Goal: Information Seeking & Learning: Learn about a topic

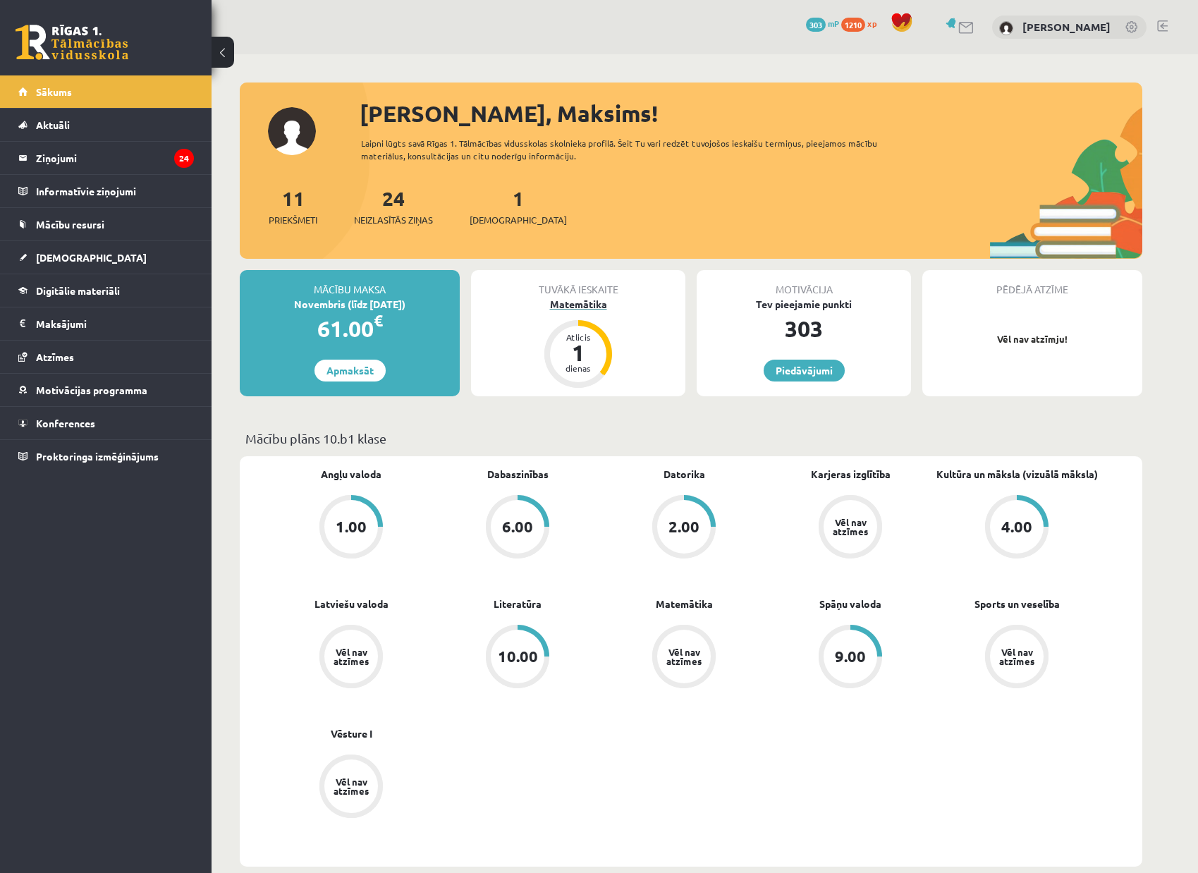
click at [577, 356] on div "1" at bounding box center [578, 352] width 42 height 23
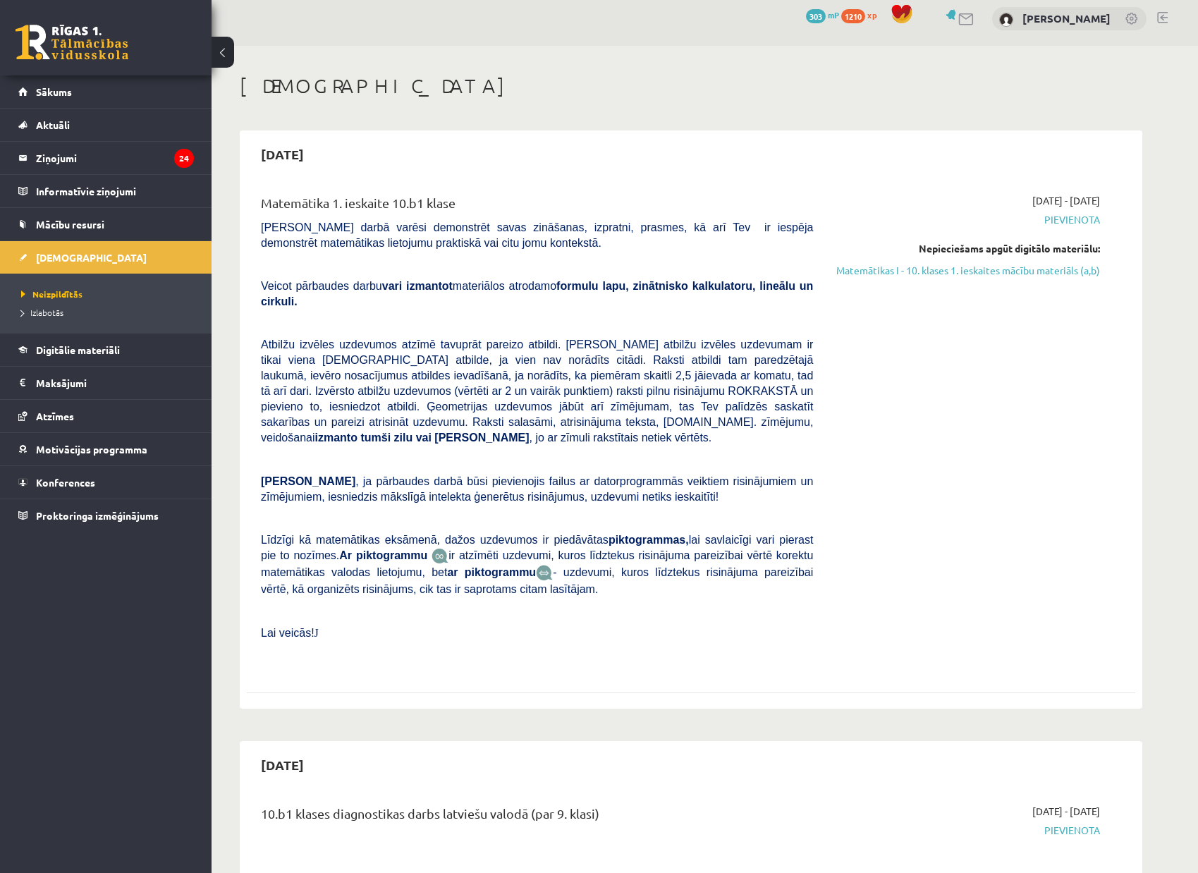
click at [1081, 220] on span "Pievienota" at bounding box center [967, 219] width 266 height 15
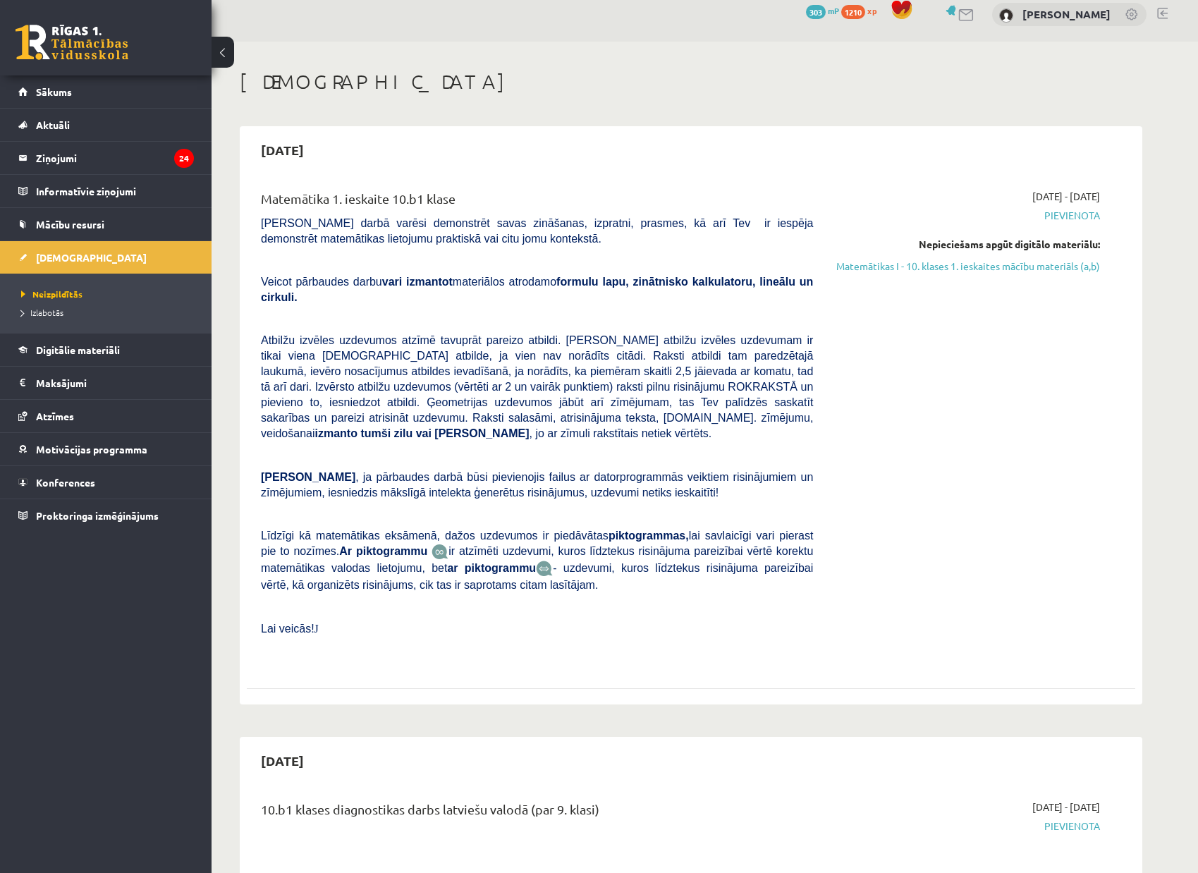
click at [1066, 220] on span "Pievienota" at bounding box center [967, 215] width 266 height 15
click at [1042, 267] on link "Matemātikas I - 10. klases 1. ieskaites mācību materiāls (a,b)" at bounding box center [967, 265] width 266 height 15
drag, startPoint x: 1077, startPoint y: 211, endPoint x: 1029, endPoint y: 265, distance: 72.5
click at [1077, 211] on span "Pievienota" at bounding box center [967, 214] width 266 height 15
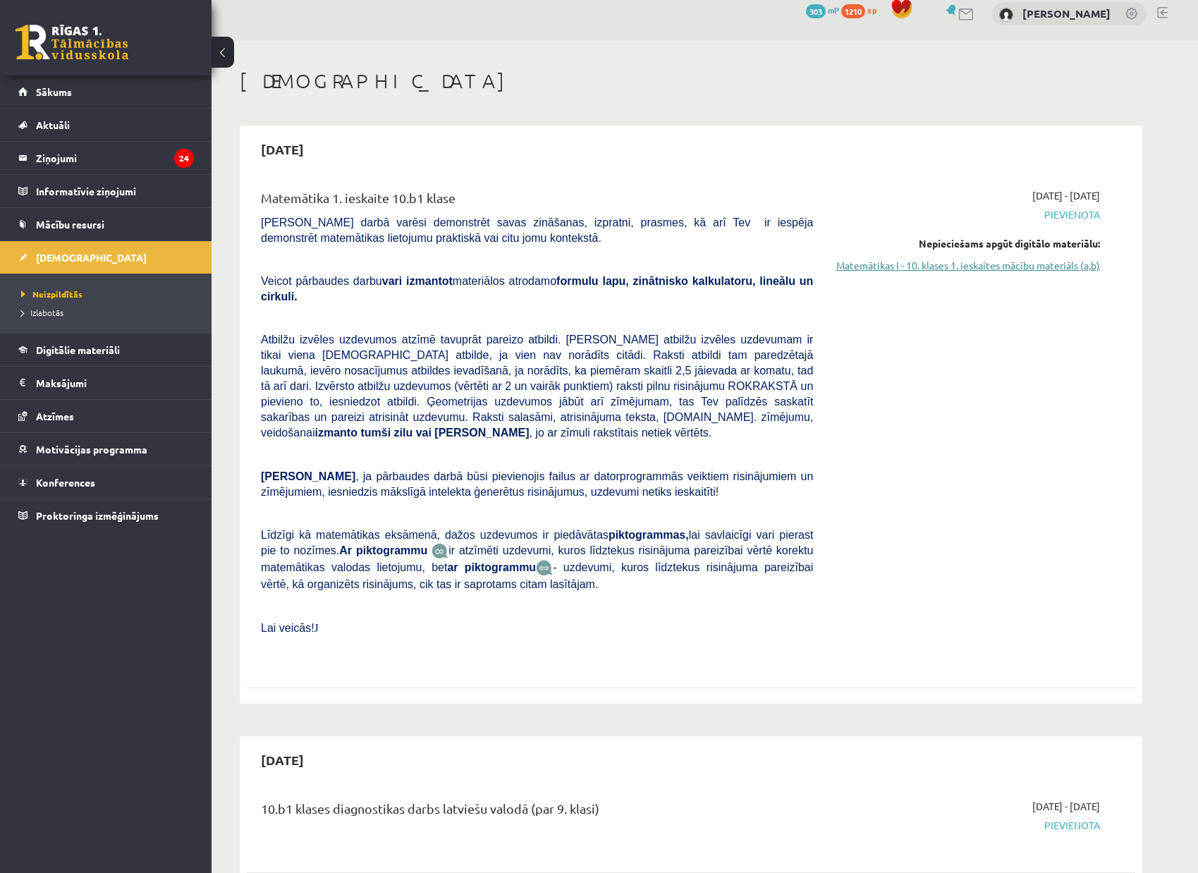
click at [1034, 266] on link "Matemātikas I - 10. klases 1. ieskaites mācību materiāls (a,b)" at bounding box center [967, 265] width 266 height 15
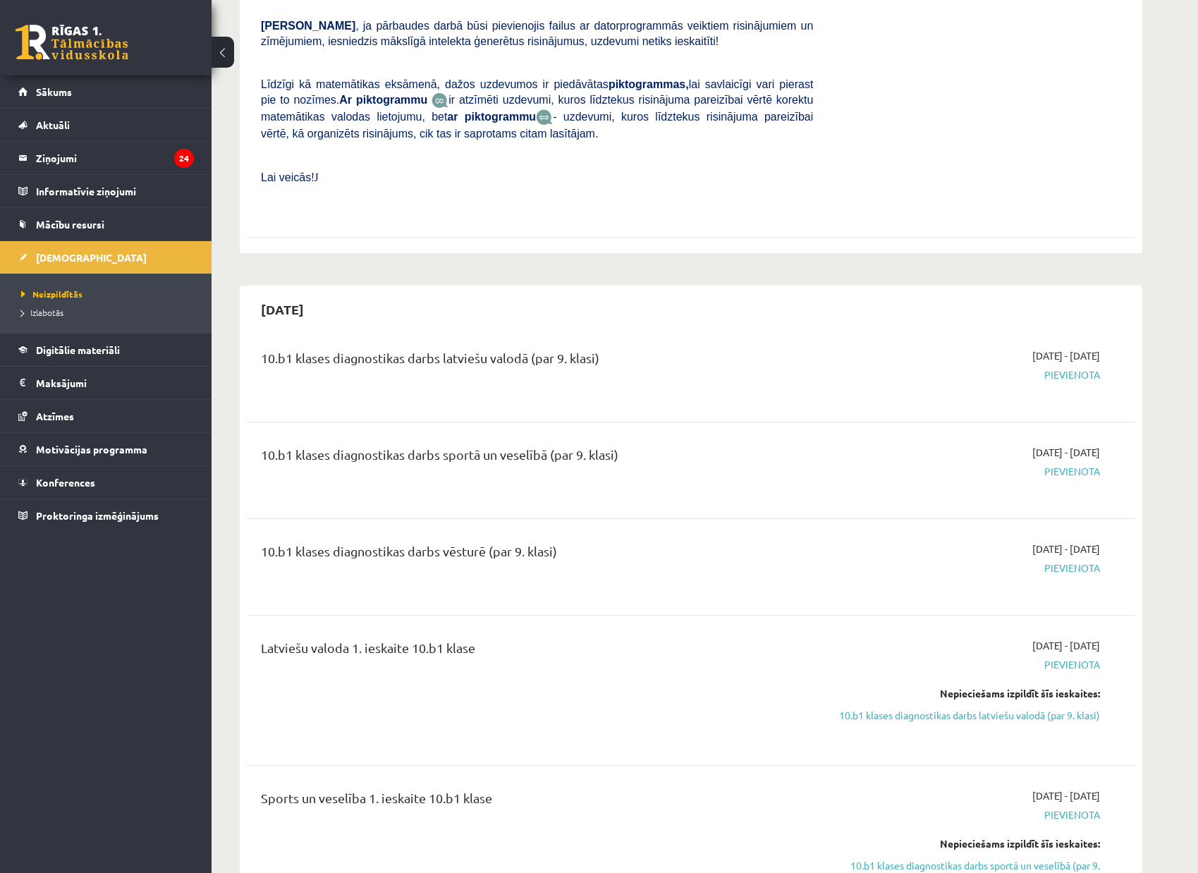
scroll to position [469, 0]
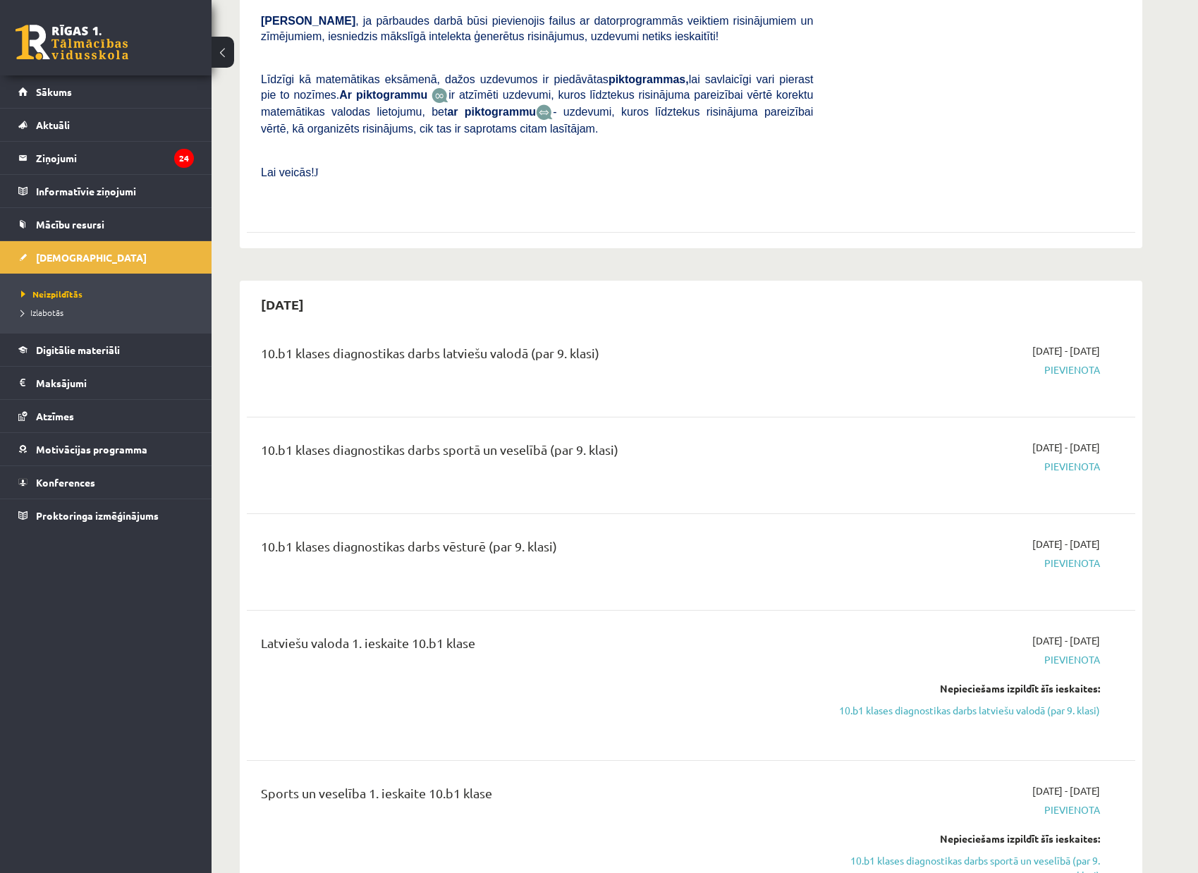
click at [1089, 363] on span "Pievienota" at bounding box center [967, 370] width 266 height 15
drag, startPoint x: 1078, startPoint y: 452, endPoint x: 1057, endPoint y: 456, distance: 22.3
click at [1078, 459] on span "Pievienota" at bounding box center [967, 466] width 266 height 15
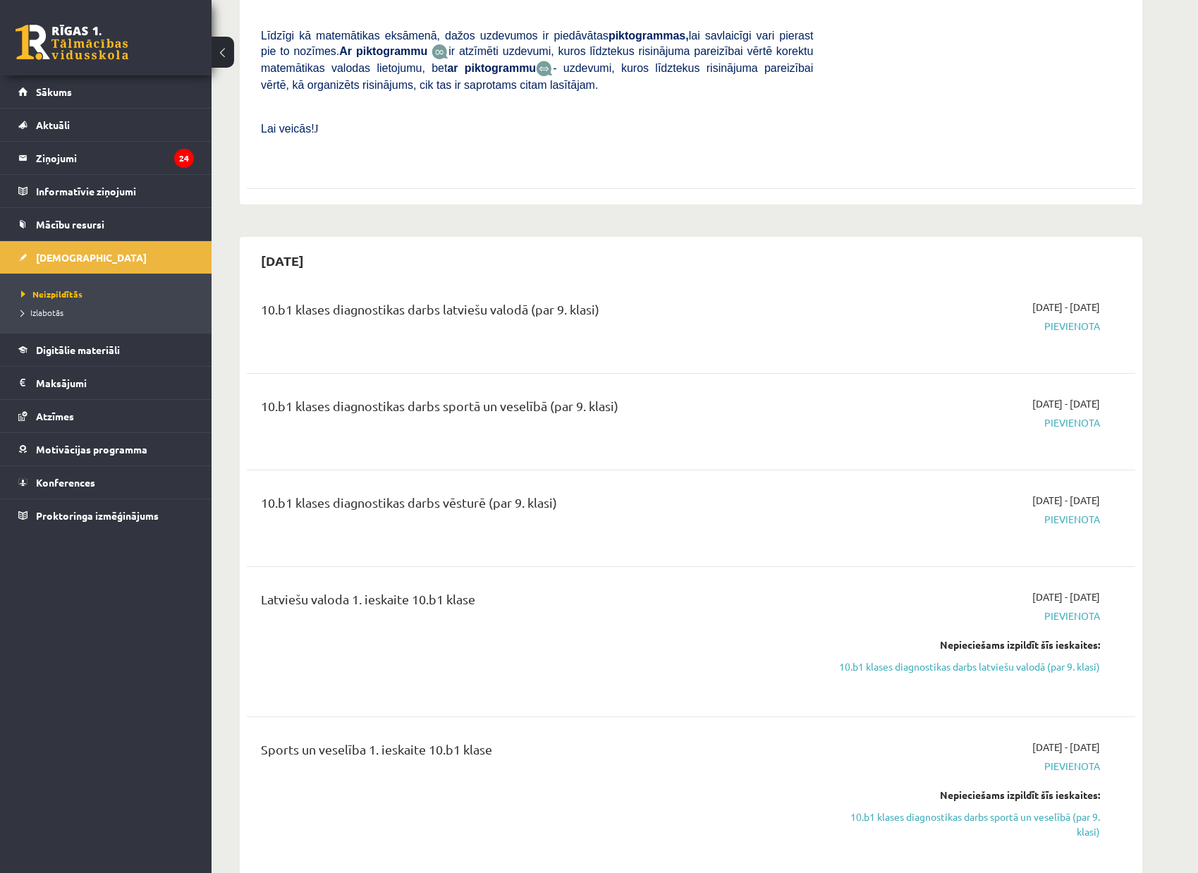
scroll to position [564, 0]
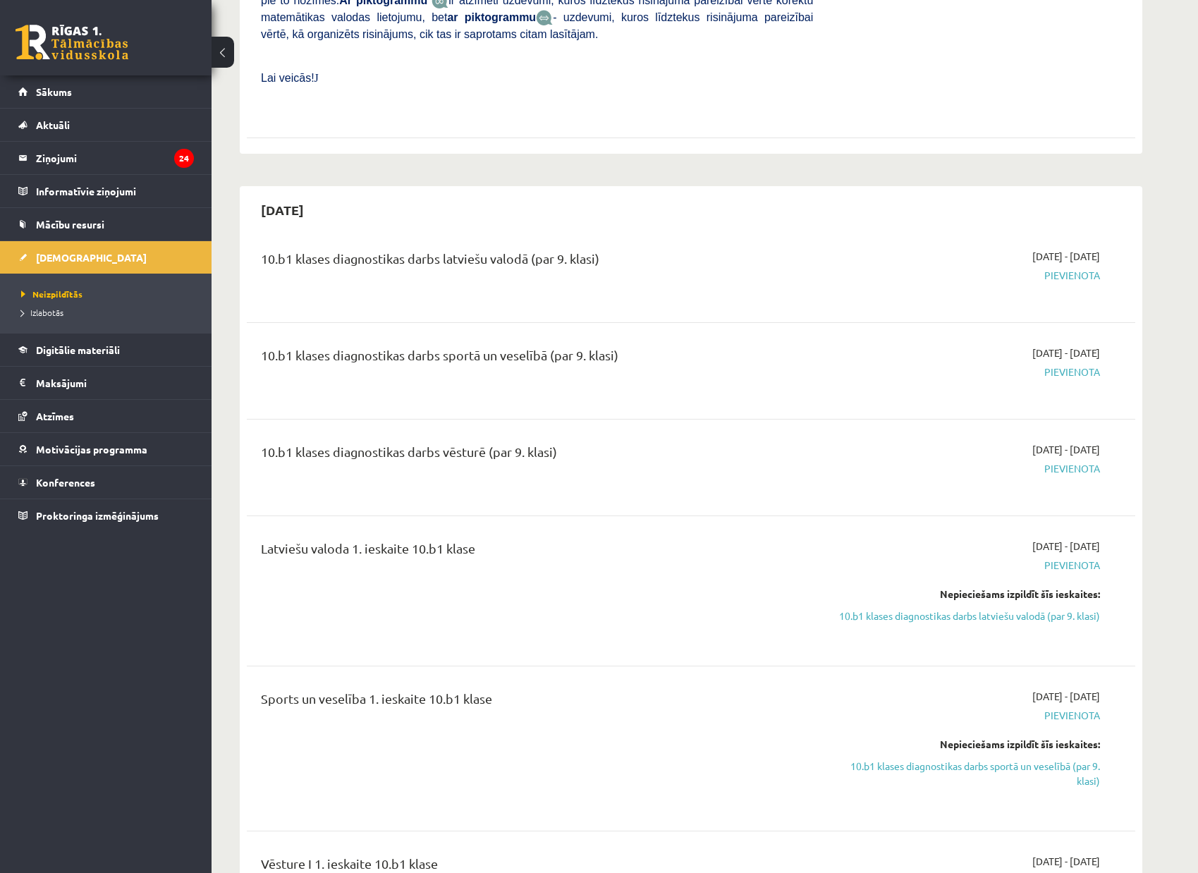
click at [1074, 461] on span "Pievienota" at bounding box center [967, 468] width 266 height 15
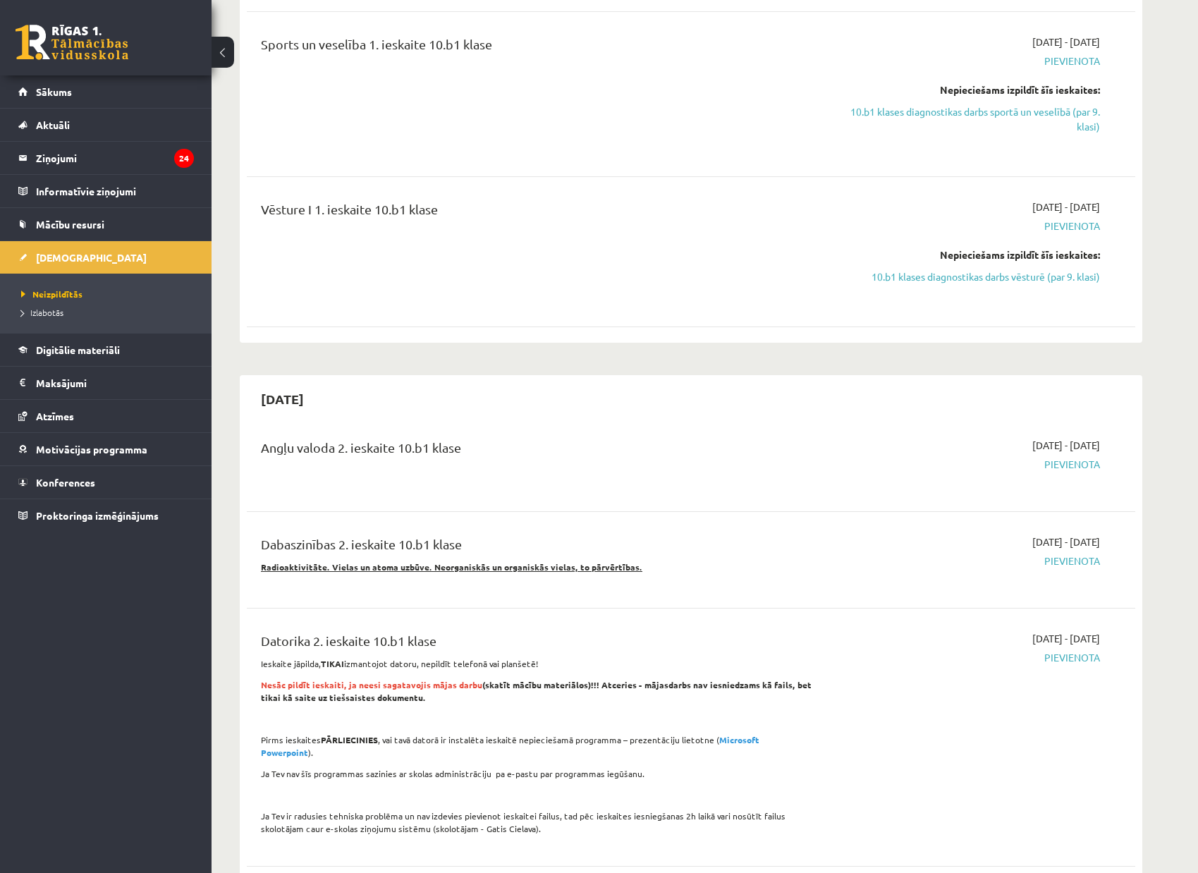
scroll to position [1235, 0]
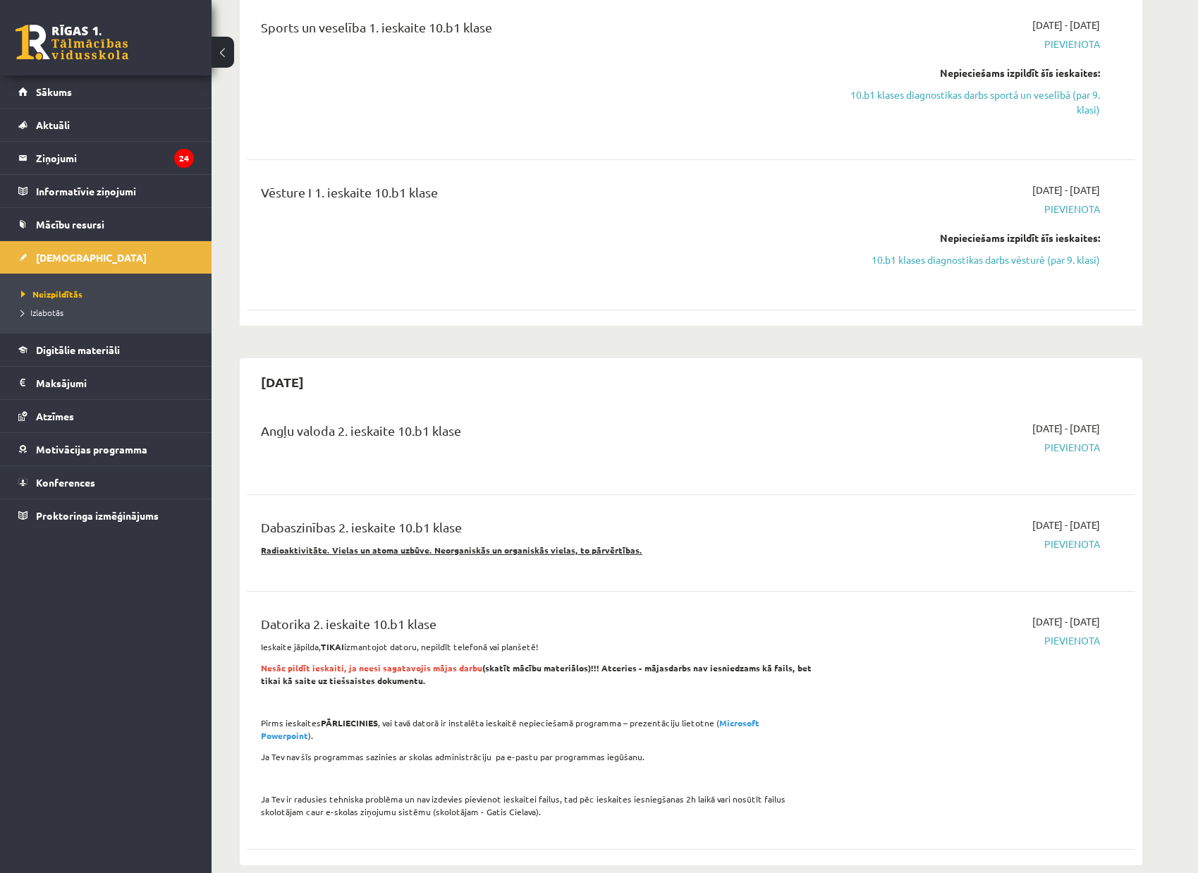
click at [1075, 440] on span "Pievienota" at bounding box center [967, 447] width 266 height 15
drag, startPoint x: 1075, startPoint y: 433, endPoint x: 1027, endPoint y: 477, distance: 64.9
click at [1075, 440] on span "Pievienota" at bounding box center [967, 447] width 266 height 15
click at [1074, 537] on span "Pievienota" at bounding box center [967, 544] width 266 height 15
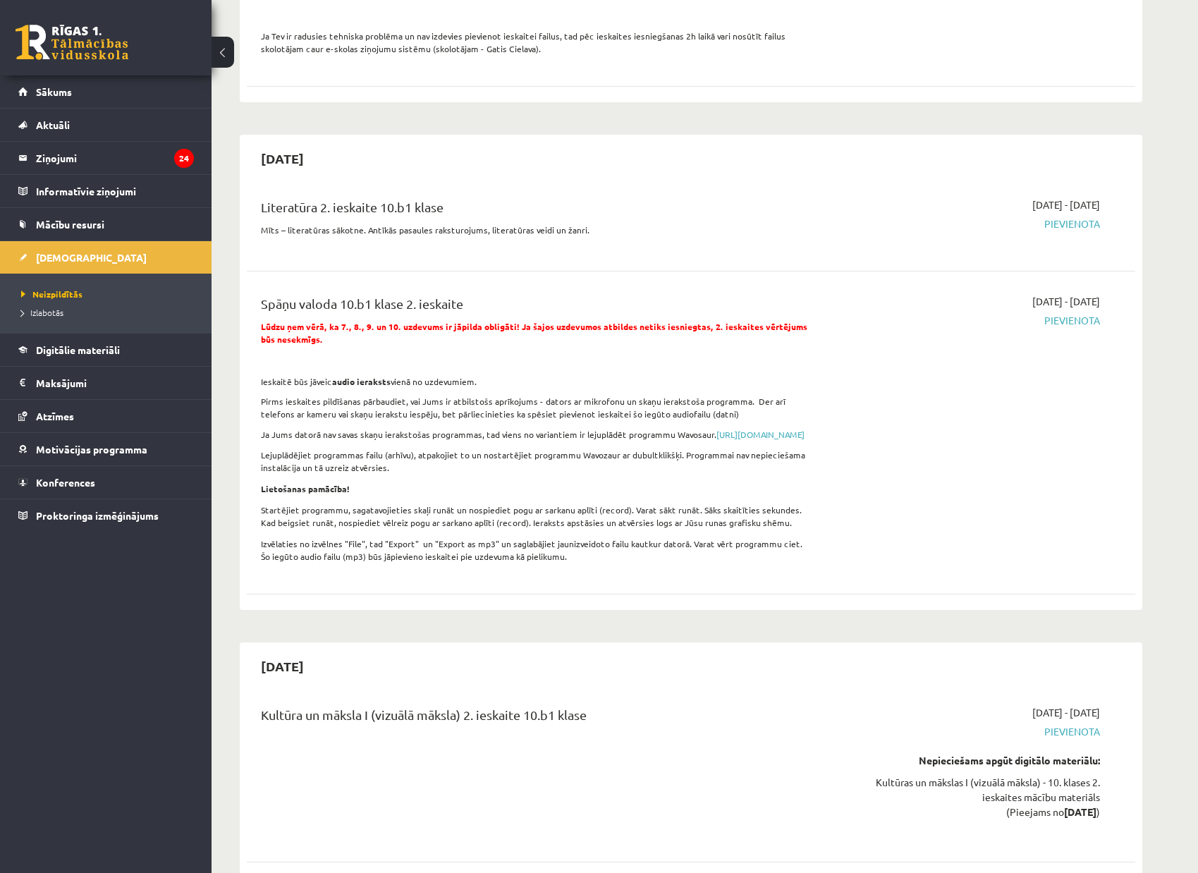
scroll to position [2007, 0]
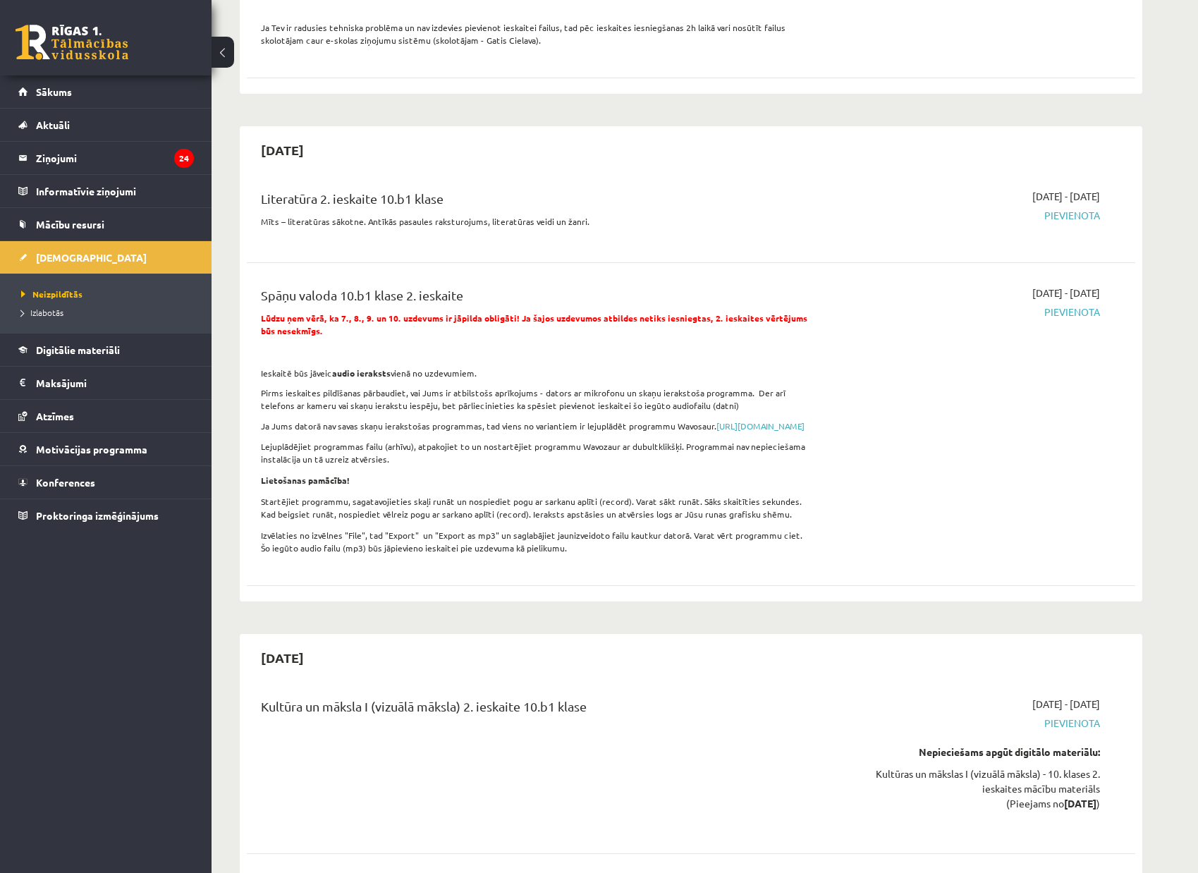
drag, startPoint x: 1084, startPoint y: 296, endPoint x: 1085, endPoint y: 284, distance: 12.1
click at [1085, 292] on div "2025-11-16 - 2025-11-30 Pievienota" at bounding box center [967, 424] width 287 height 277
click at [1085, 305] on span "Pievienota" at bounding box center [967, 312] width 266 height 15
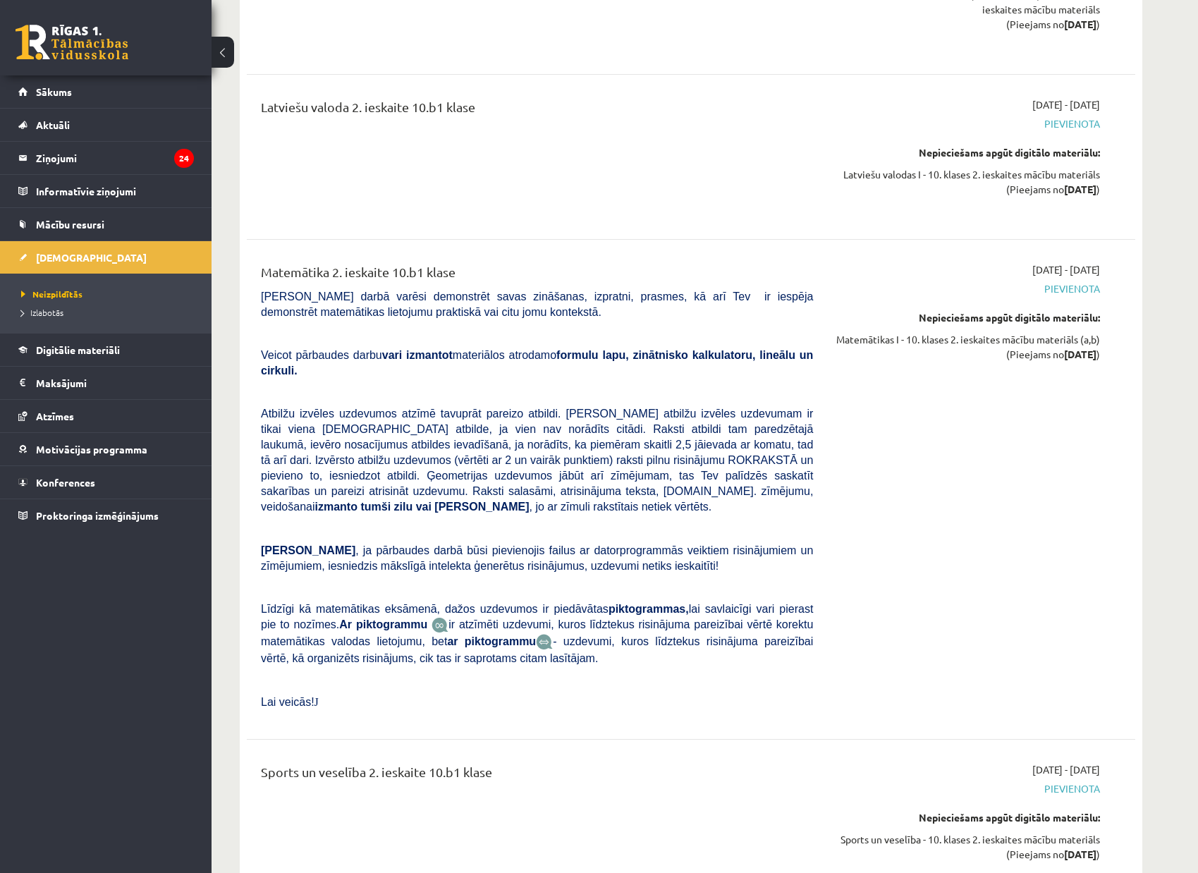
scroll to position [2790, 0]
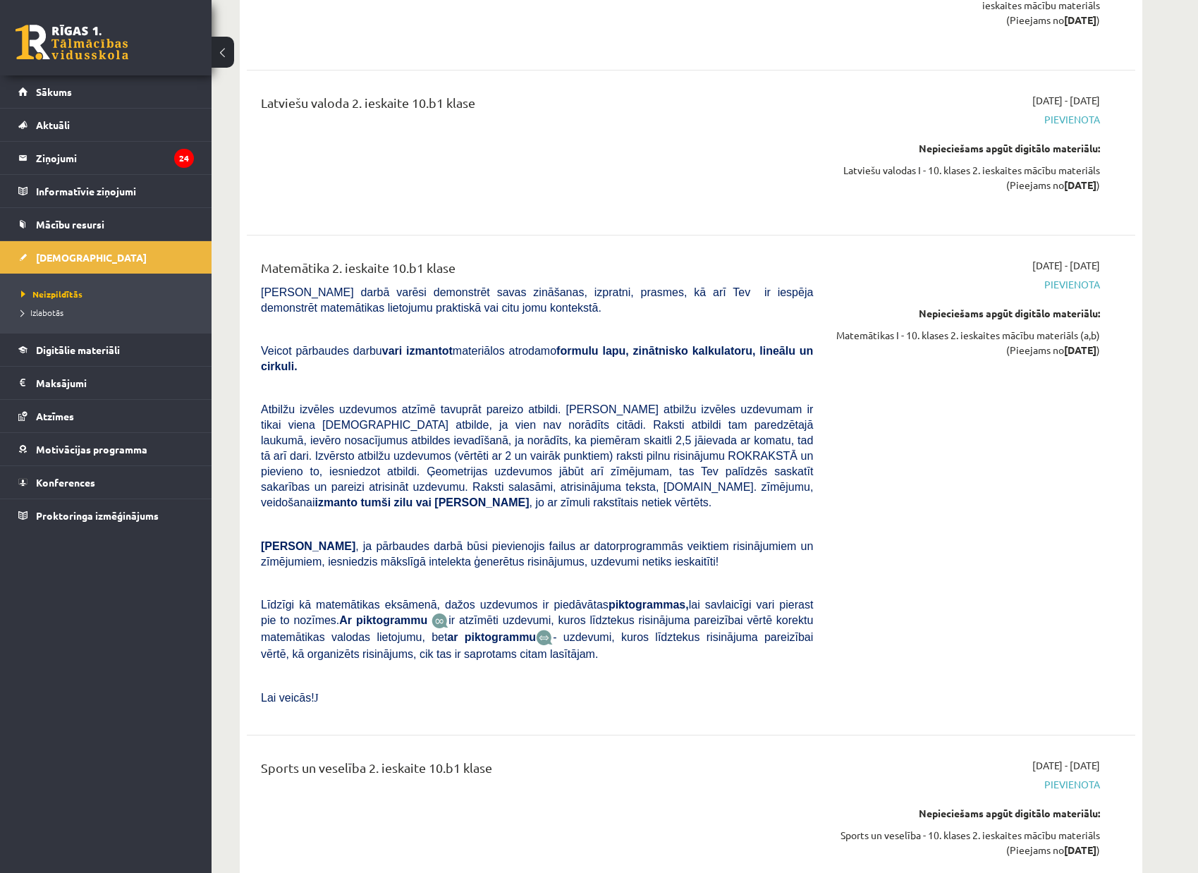
click at [1073, 277] on span "Pievienota" at bounding box center [967, 284] width 266 height 15
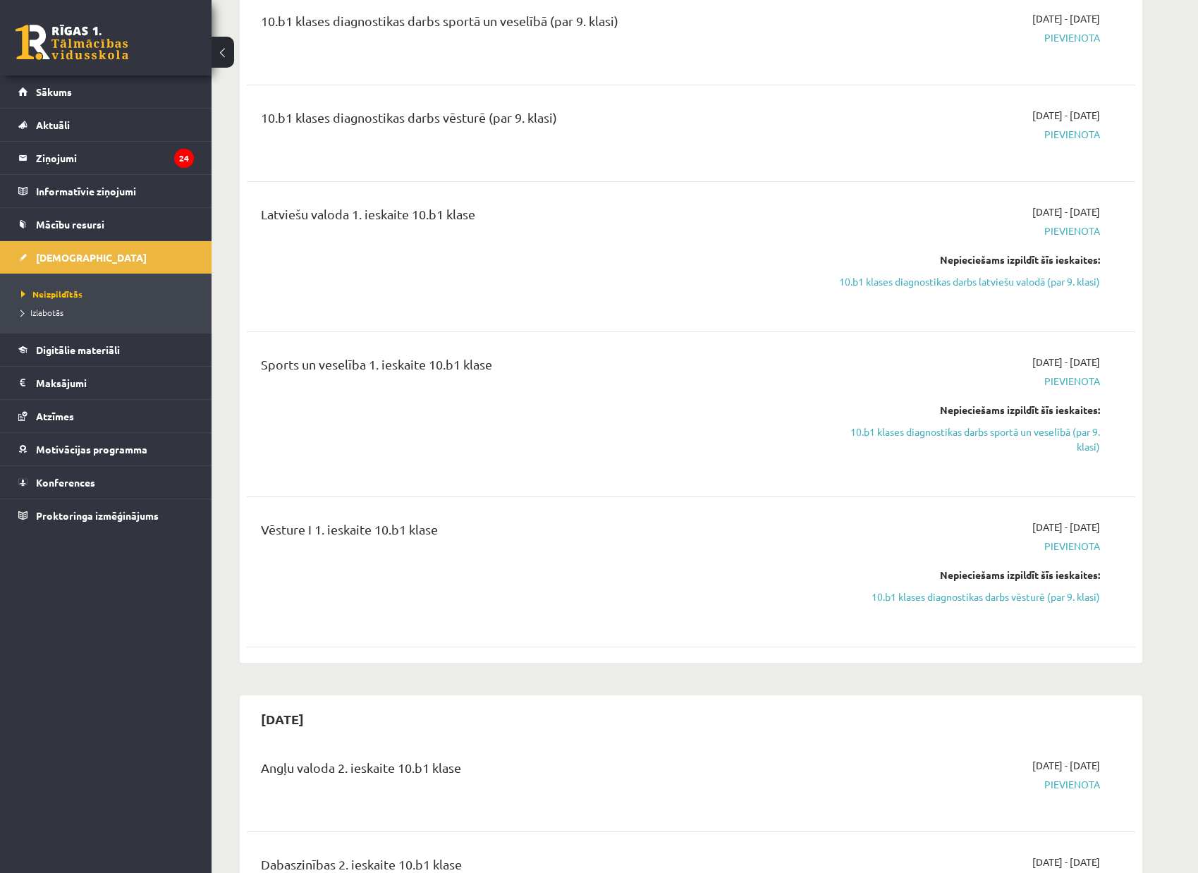
scroll to position [830, 0]
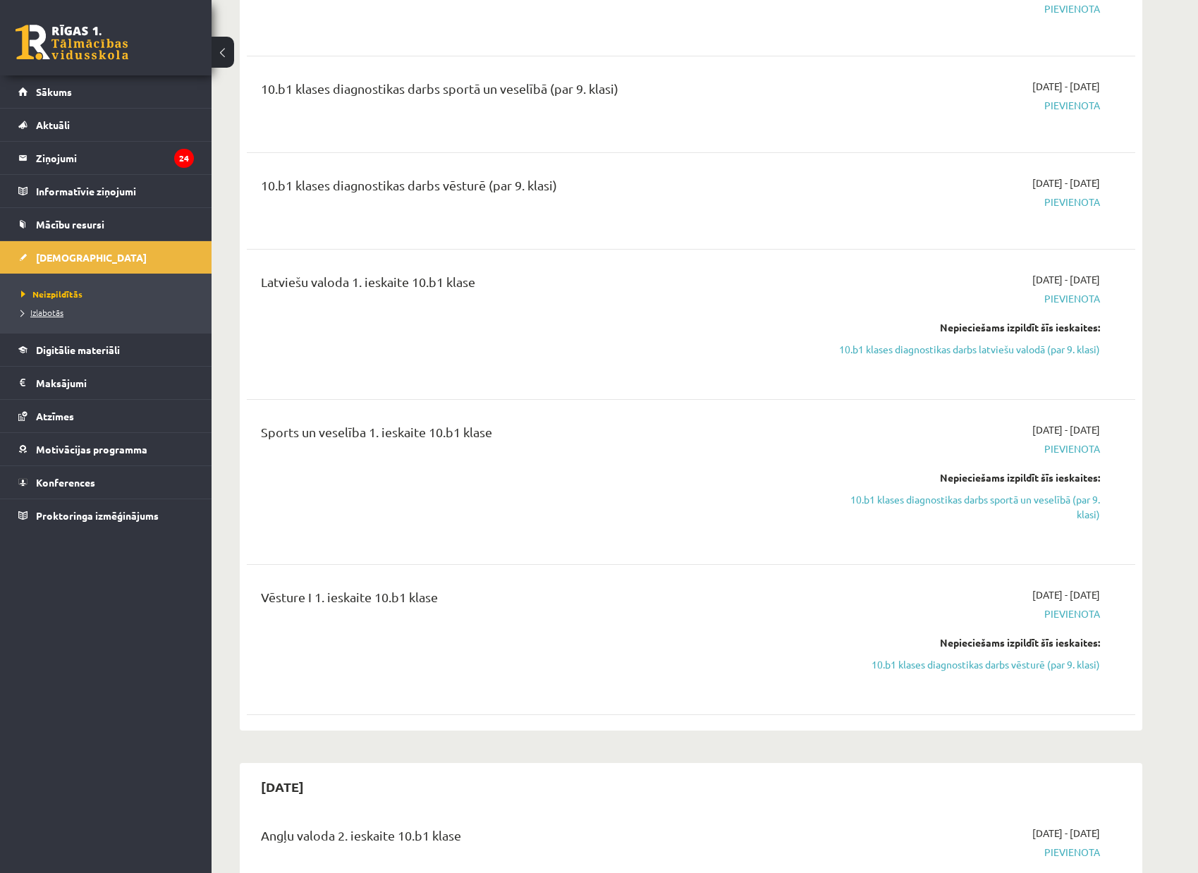
click at [59, 309] on span "Izlabotās" at bounding box center [42, 312] width 42 height 11
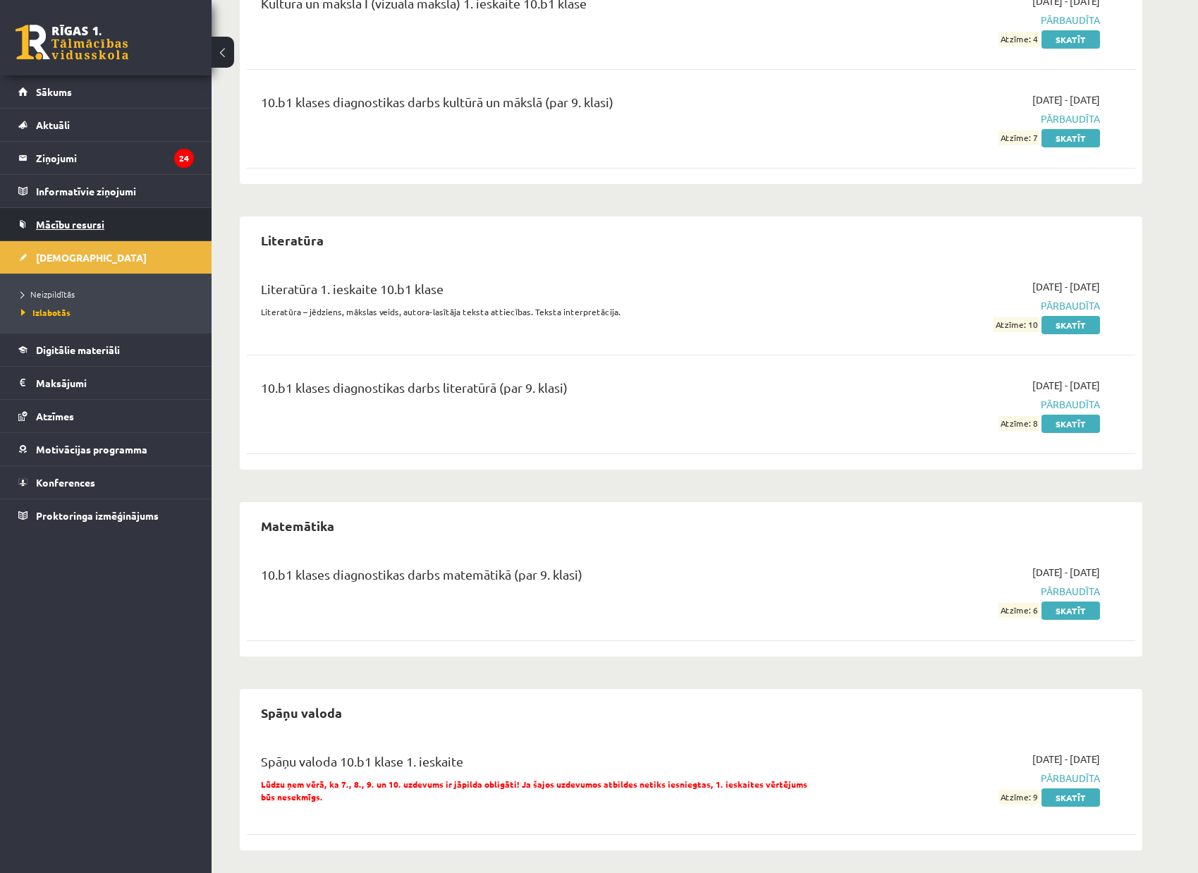
scroll to position [1283, 0]
click at [67, 159] on legend "Ziņojumi 24" at bounding box center [115, 158] width 158 height 32
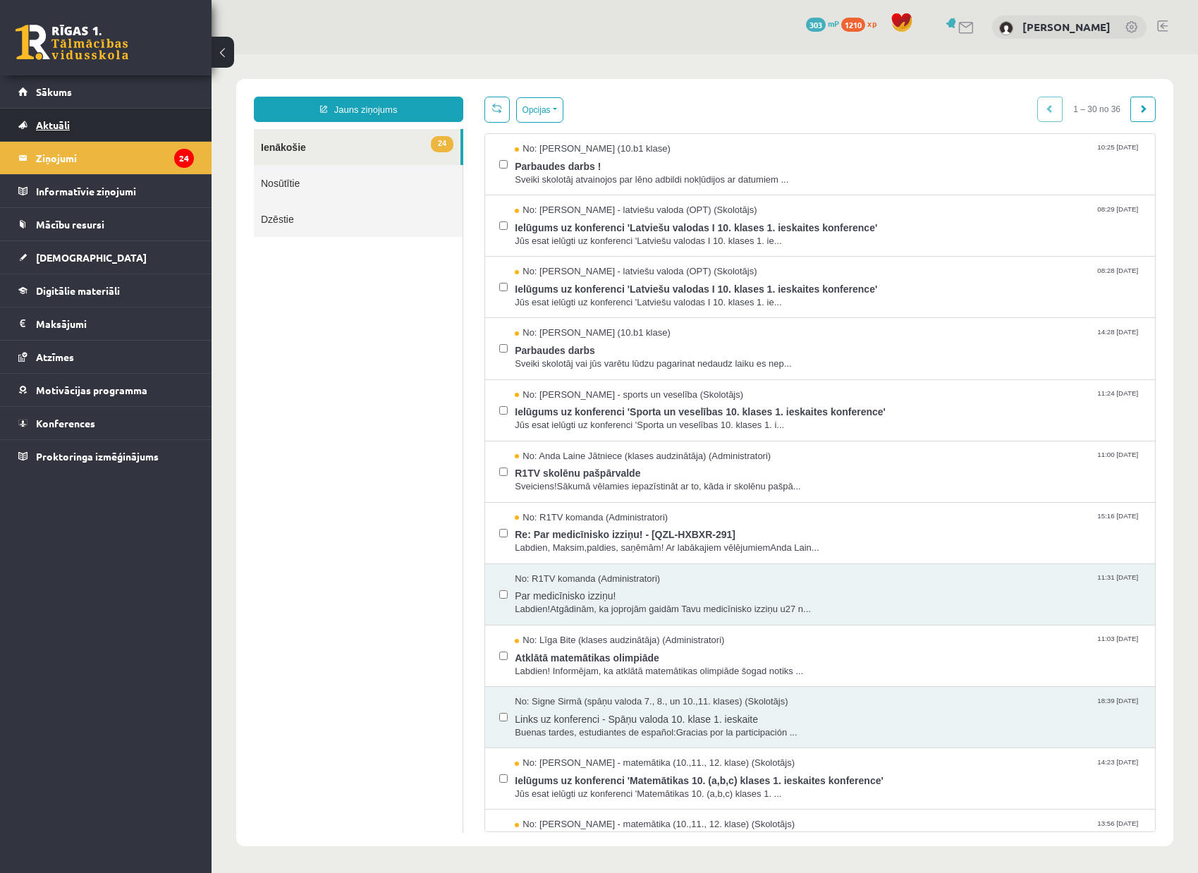
click at [58, 126] on span "Aktuāli" at bounding box center [53, 124] width 34 height 13
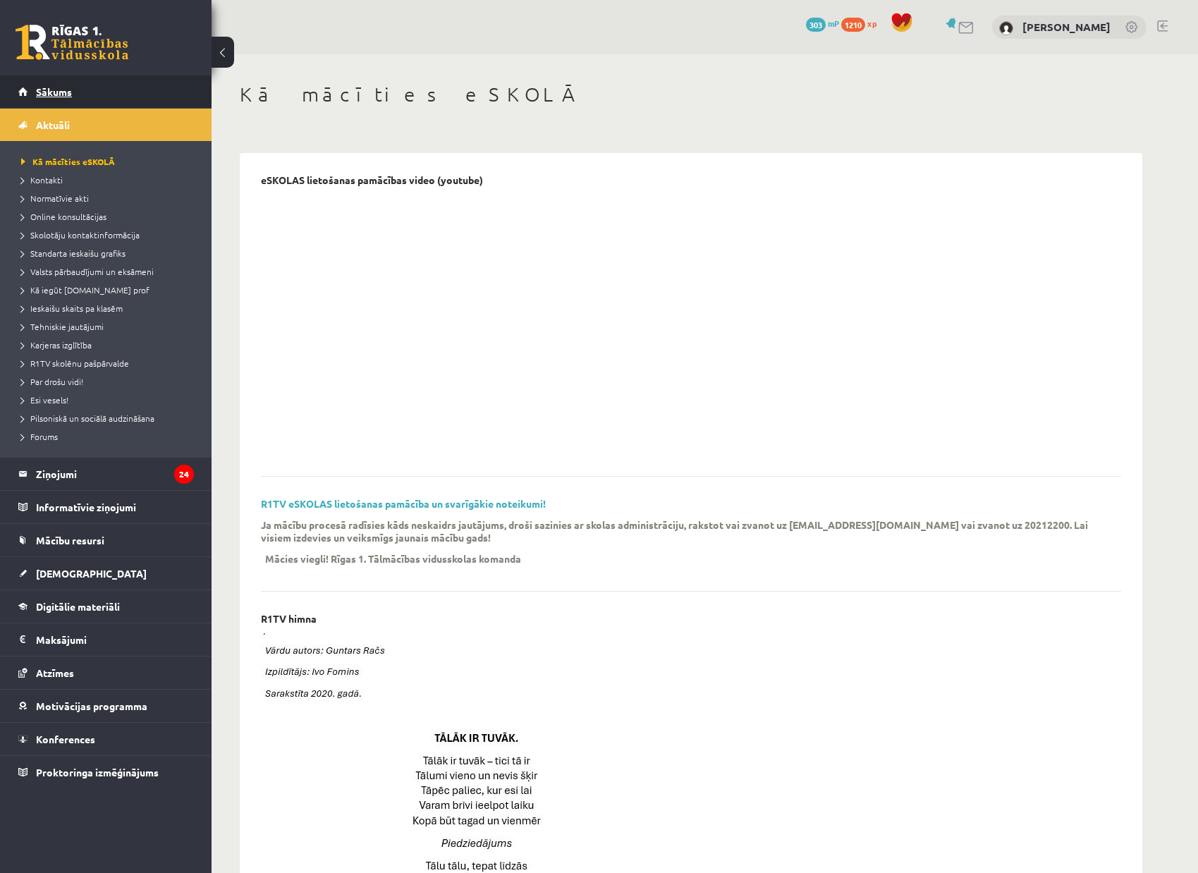
click at [56, 97] on span "Sākums" at bounding box center [54, 91] width 36 height 13
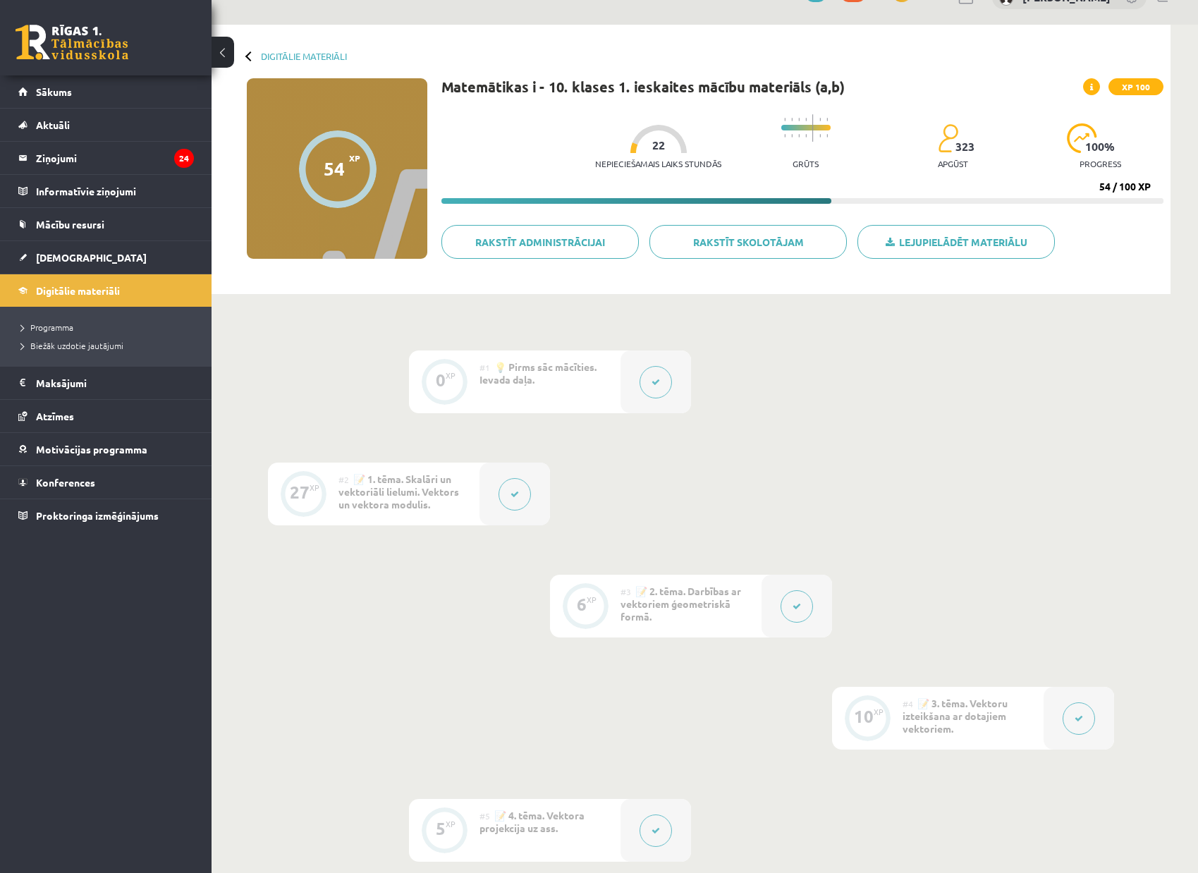
scroll to position [36, 0]
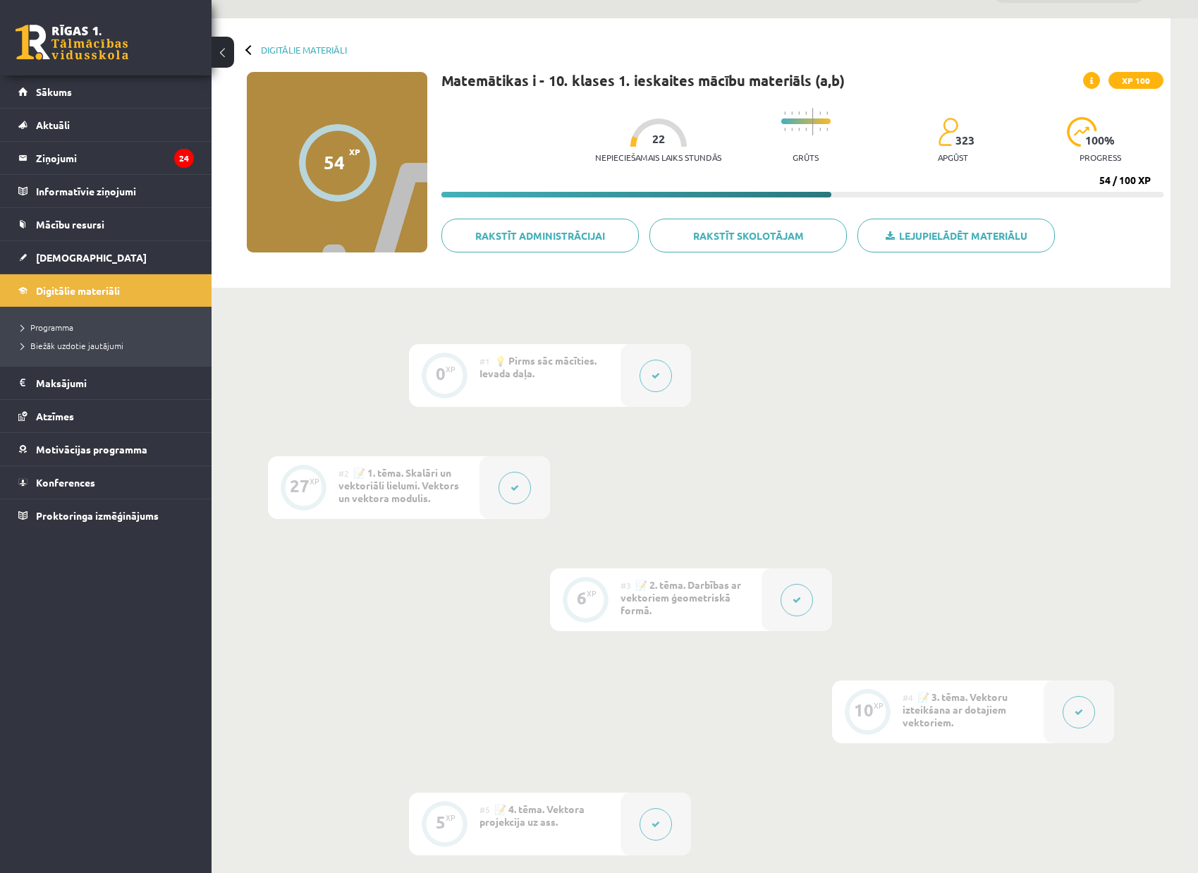
click at [659, 372] on icon at bounding box center [656, 376] width 8 height 8
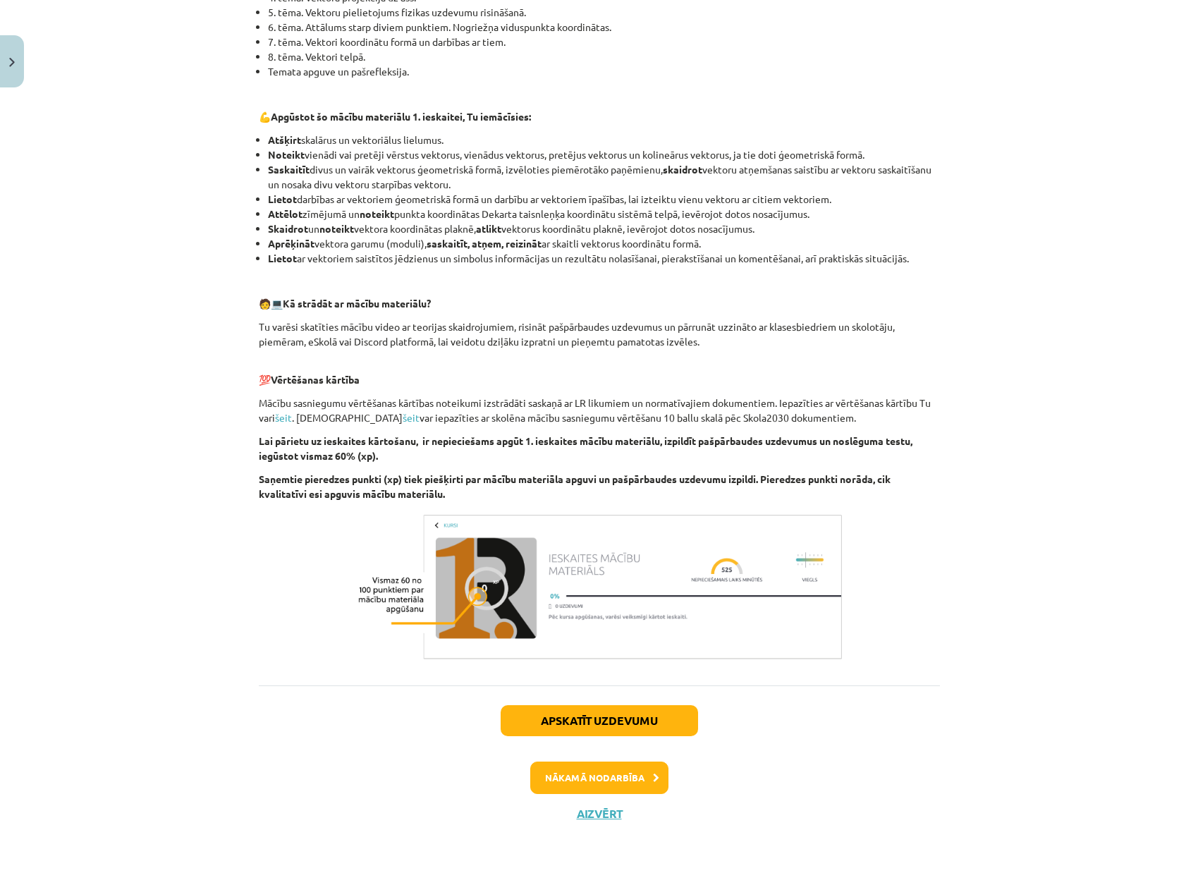
scroll to position [431, 0]
click at [657, 711] on button "Apskatīt uzdevumu" at bounding box center [599, 720] width 197 height 31
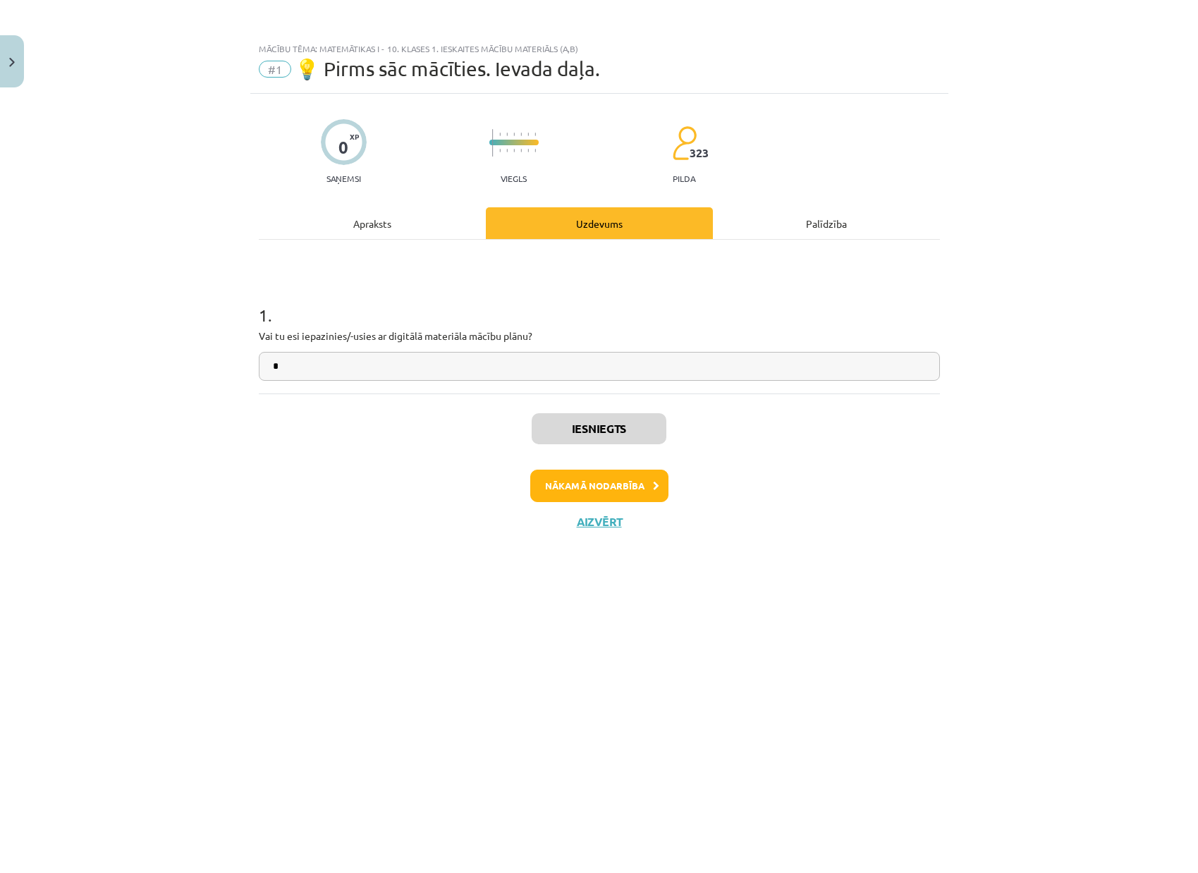
click at [769, 379] on div "0 XP Saņemsi Viegls 323 pilda Apraksts Uzdevums Palīdzība 1 . Vai tu esi iepazi…" at bounding box center [599, 466] width 698 height 744
click at [633, 470] on button "Nākamā nodarbība" at bounding box center [599, 486] width 138 height 32
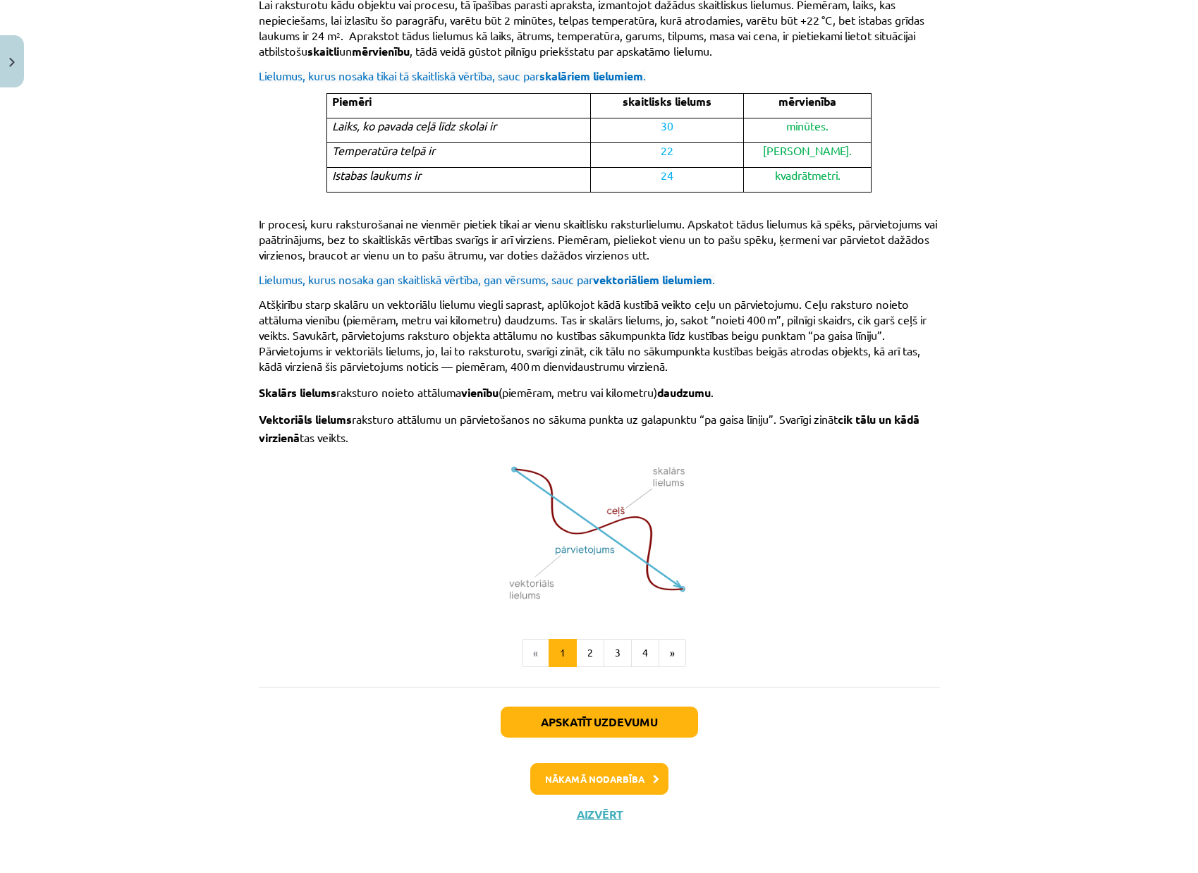
scroll to position [623, 0]
click at [591, 647] on button "2" at bounding box center [590, 654] width 28 height 28
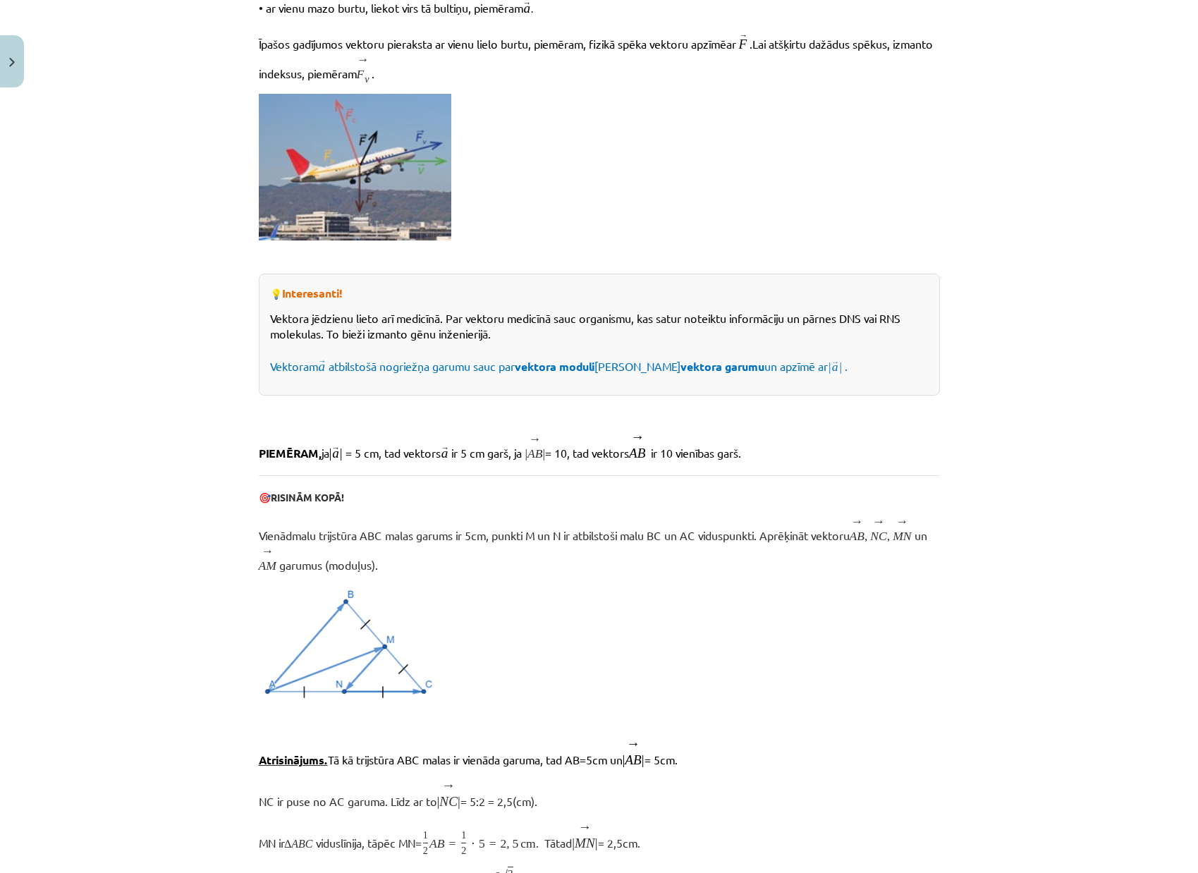
scroll to position [252, 0]
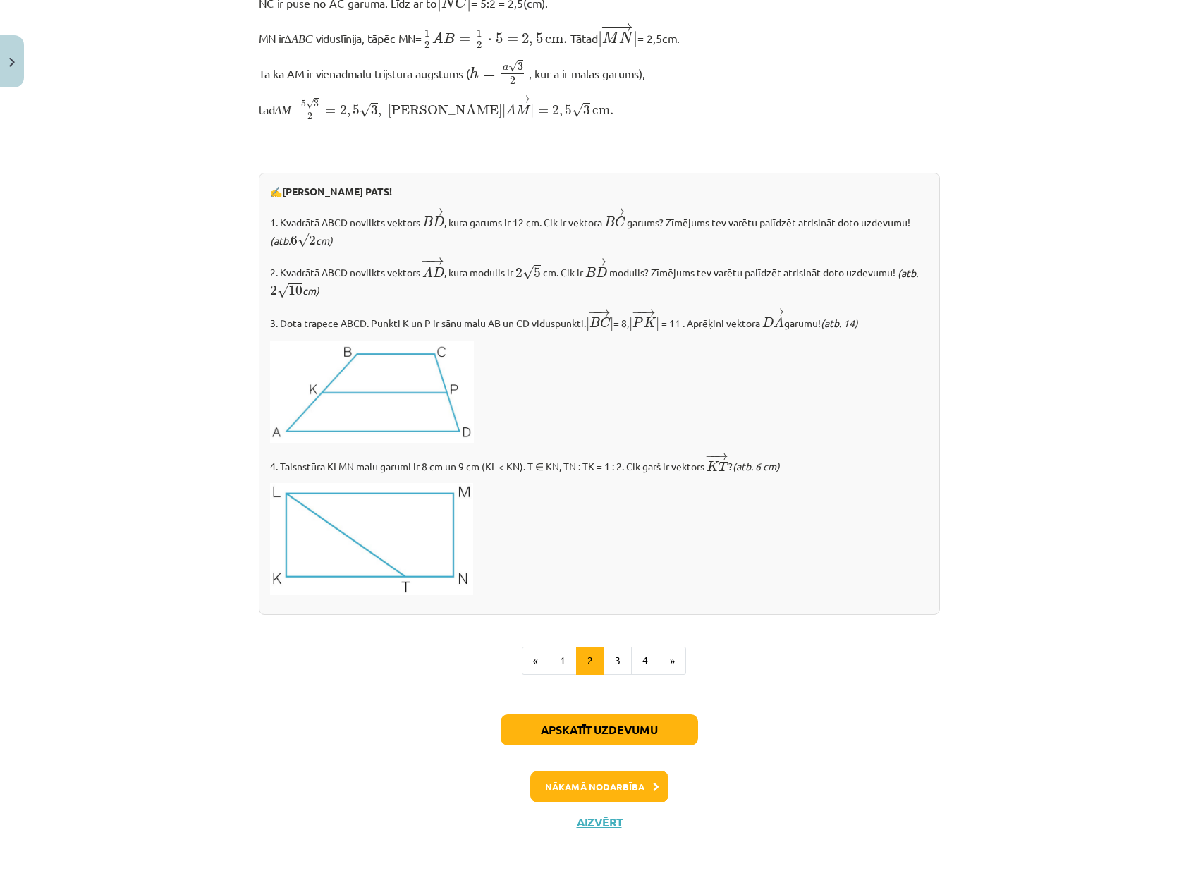
click at [611, 649] on button "3" at bounding box center [618, 661] width 28 height 28
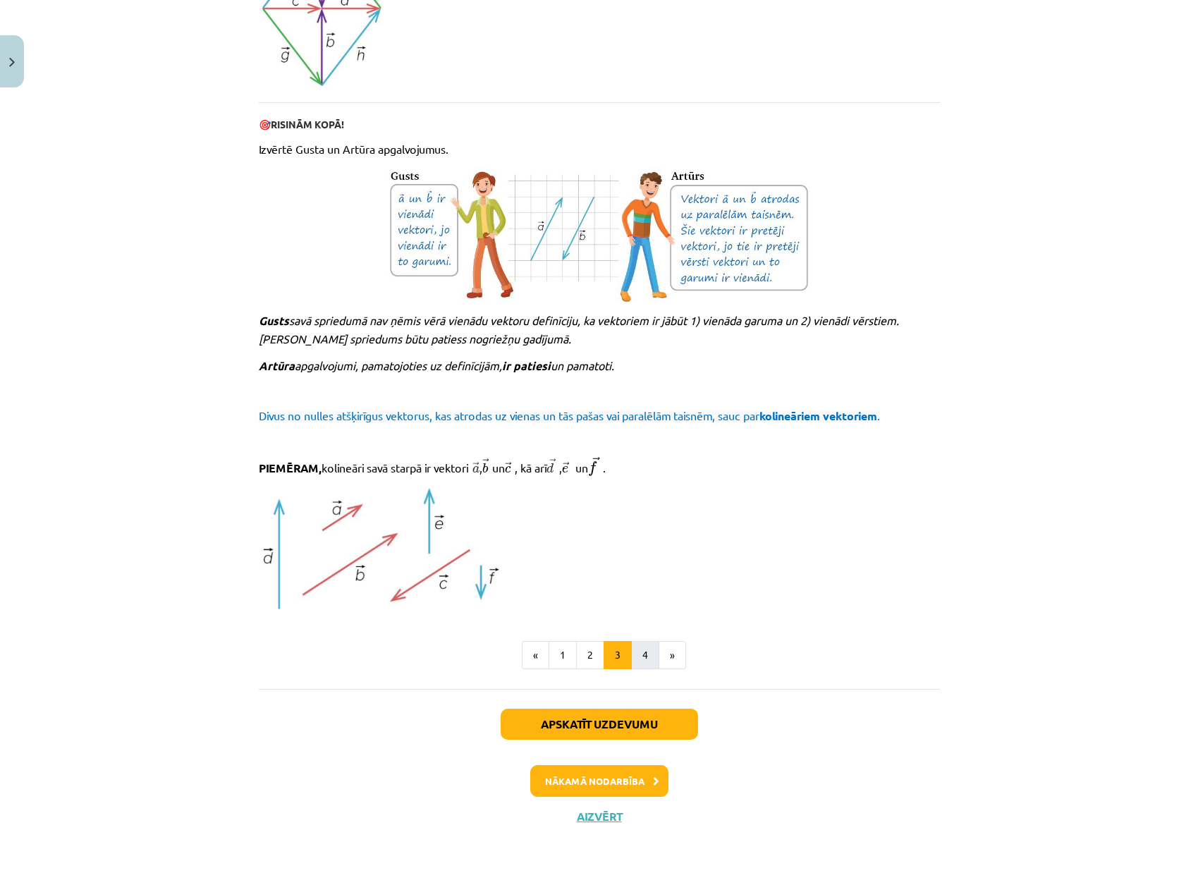
click at [640, 650] on button "4" at bounding box center [645, 655] width 28 height 28
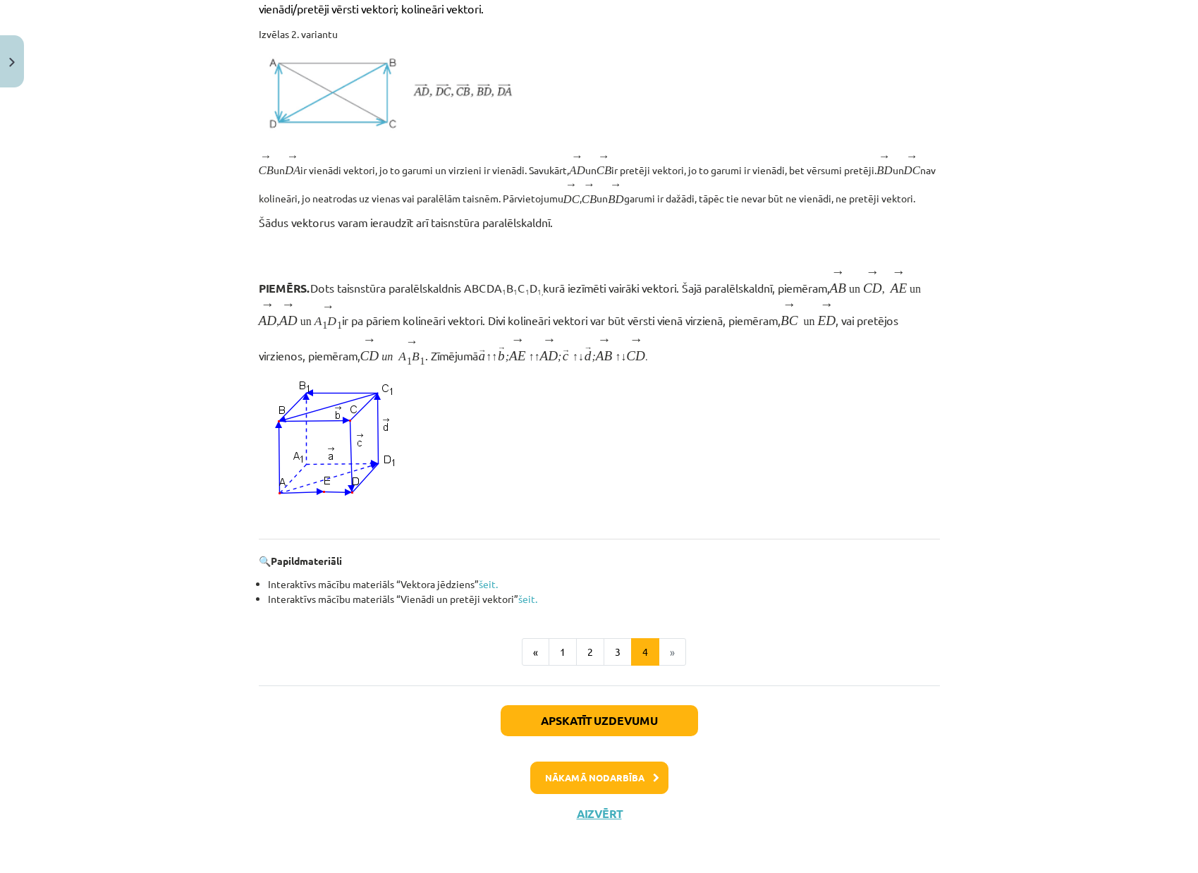
scroll to position [964, 0]
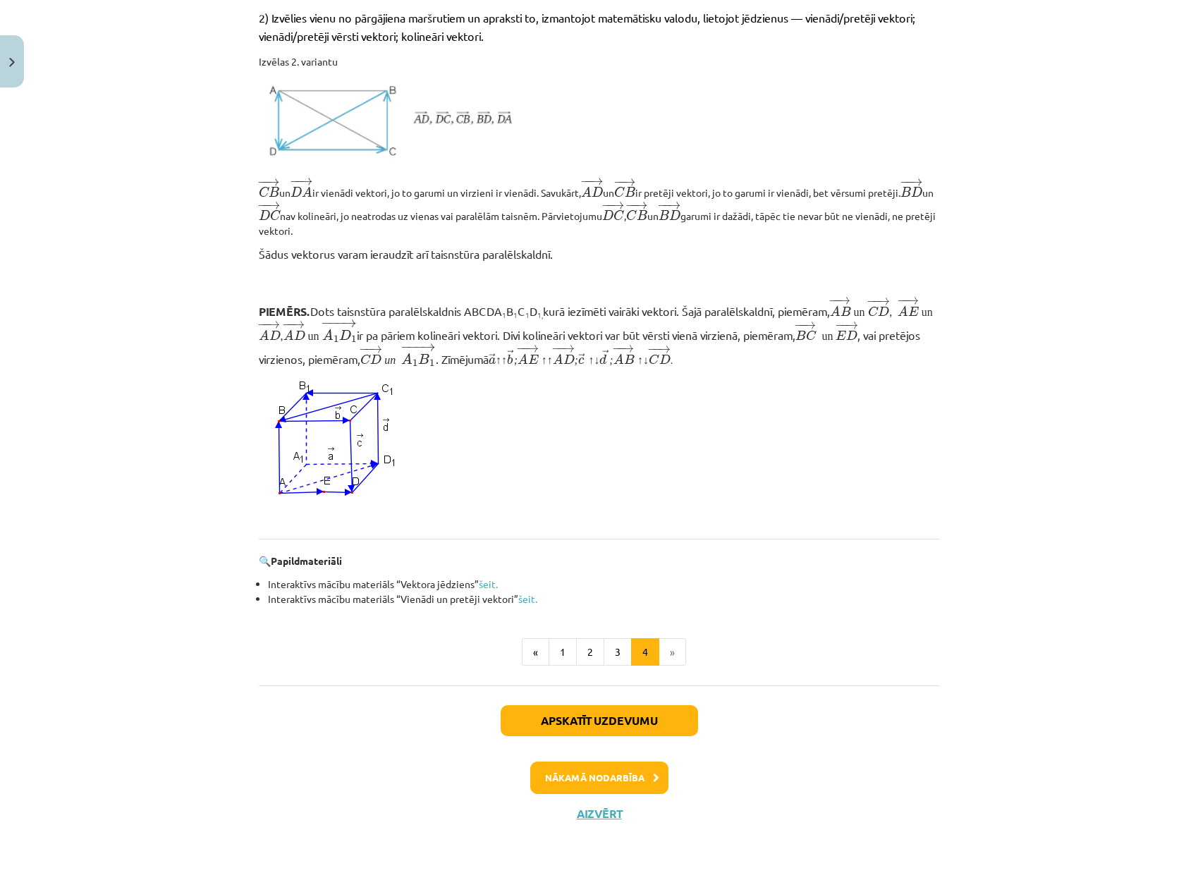
click at [664, 716] on button "Apskatīt uzdevumu" at bounding box center [599, 720] width 197 height 31
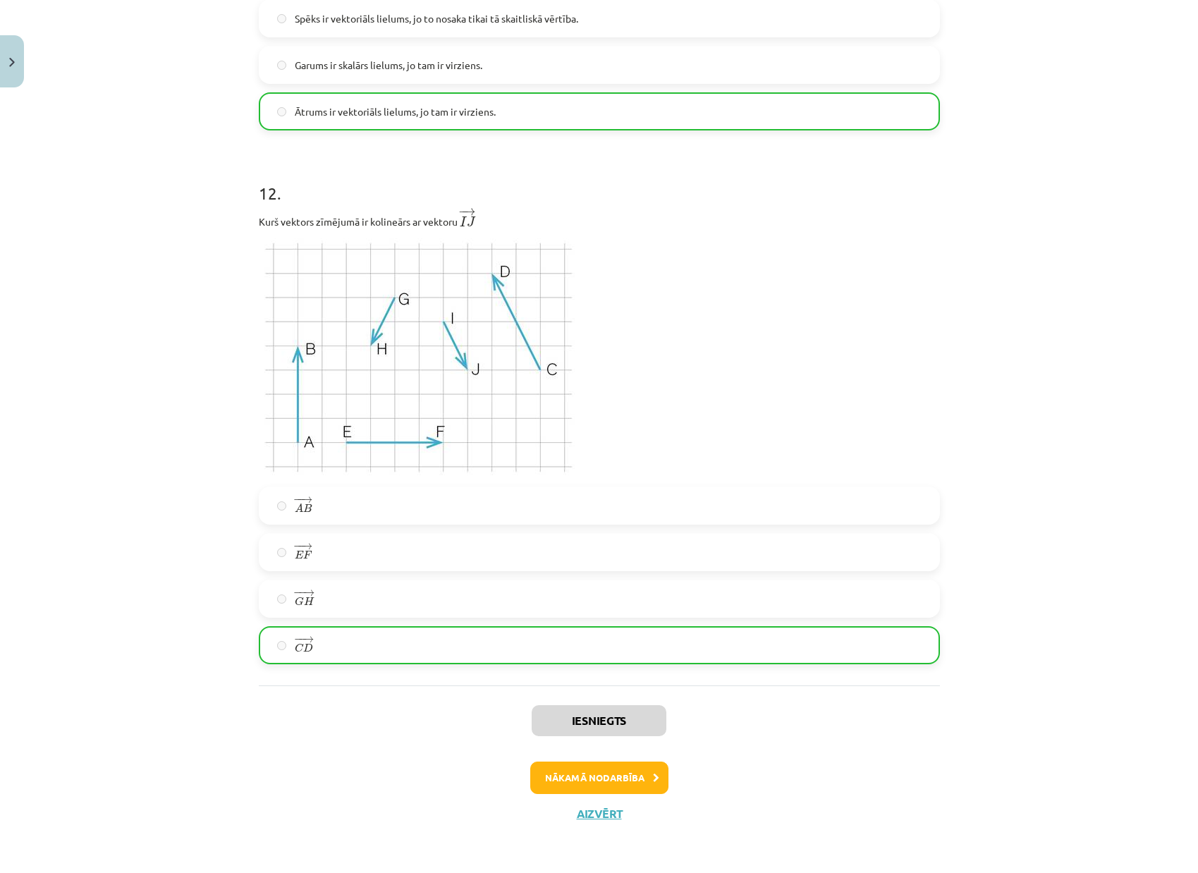
scroll to position [3936, 0]
click at [617, 773] on button "Nākamā nodarbība" at bounding box center [599, 778] width 138 height 32
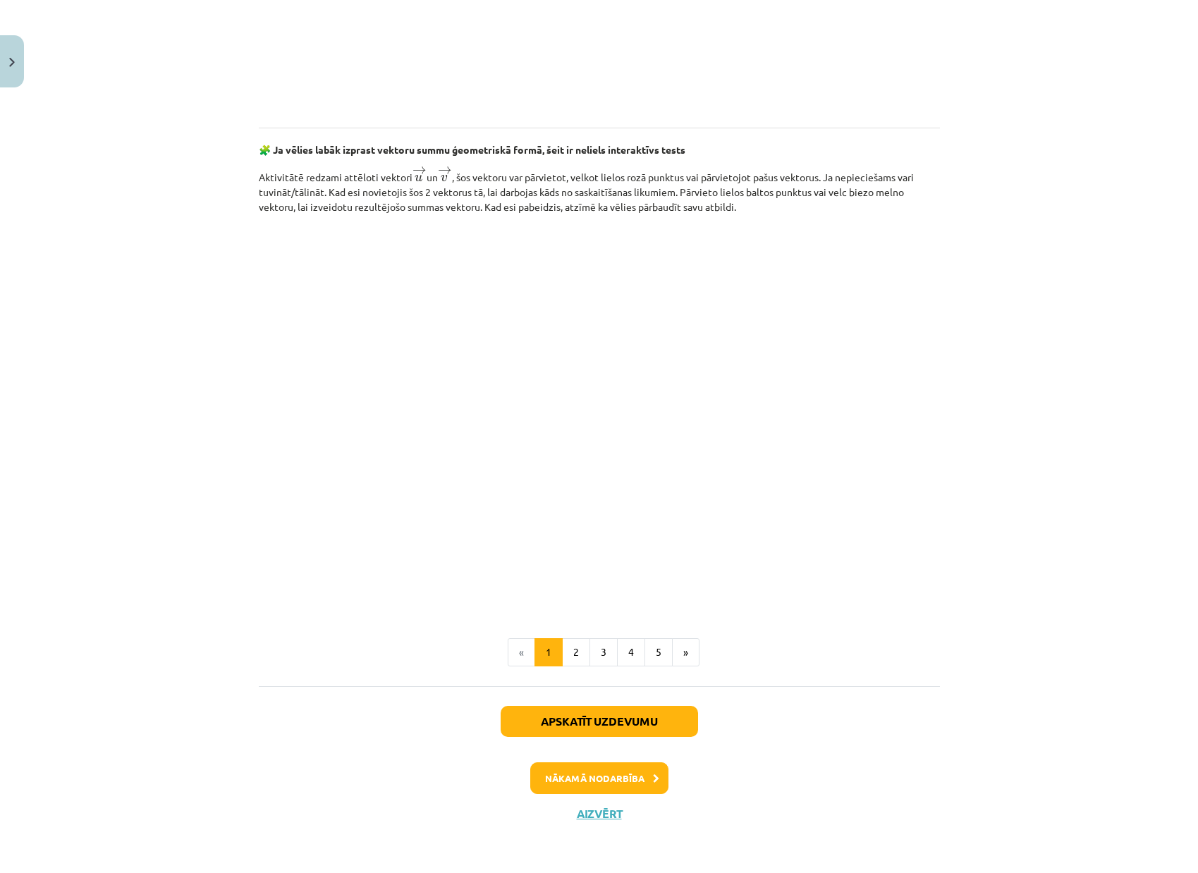
scroll to position [1851, 0]
click at [628, 720] on button "Apskatīt uzdevumu" at bounding box center [599, 721] width 197 height 31
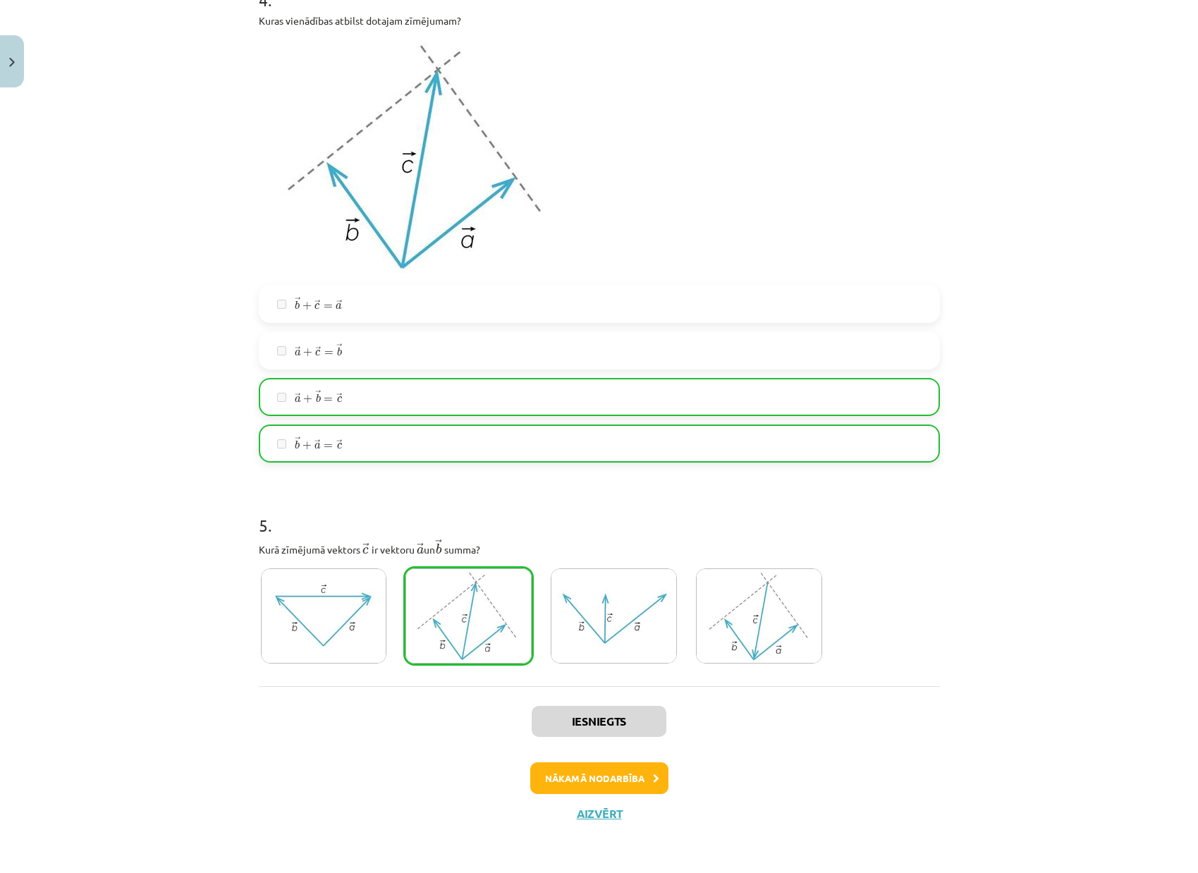
scroll to position [1798, 0]
click at [657, 791] on button "Nākamā nodarbība" at bounding box center [599, 778] width 138 height 32
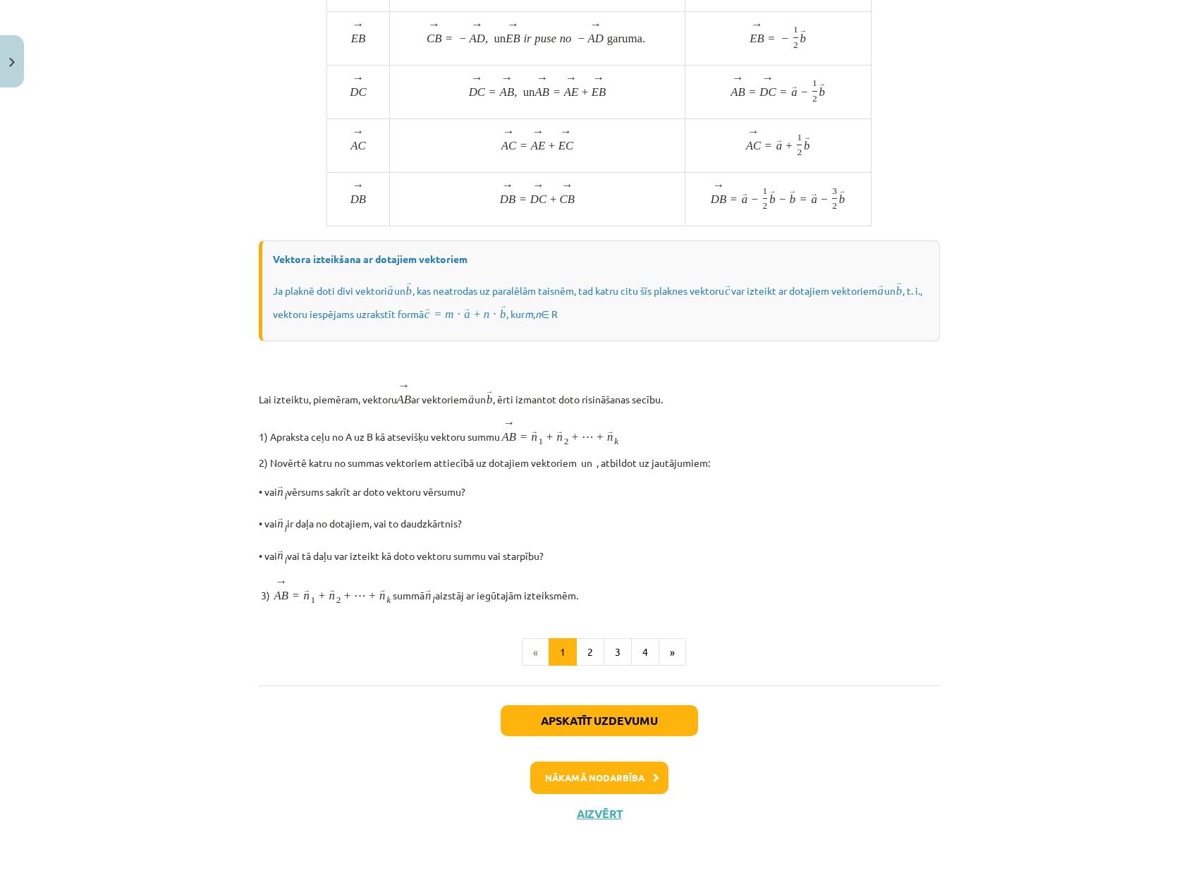
scroll to position [832, 0]
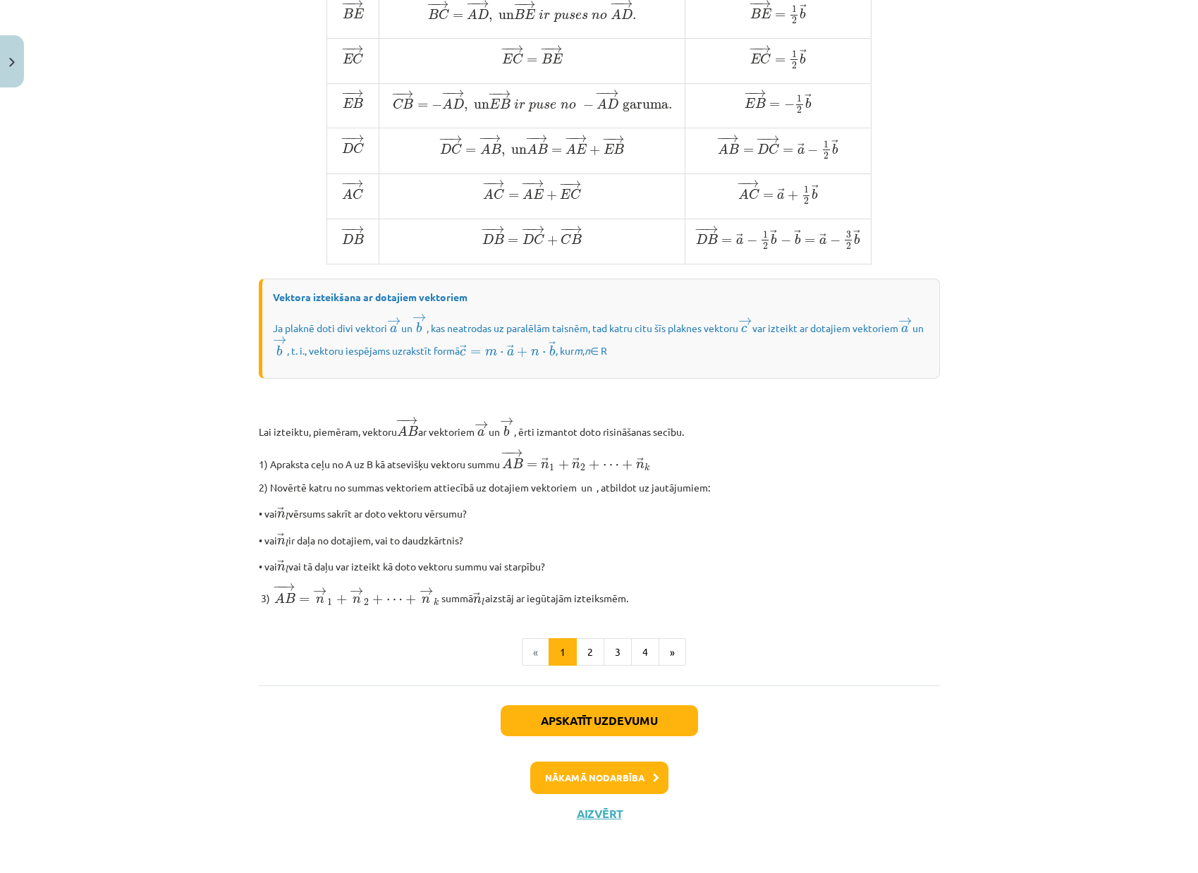
click at [638, 791] on button "Nākamā nodarbība" at bounding box center [599, 778] width 138 height 32
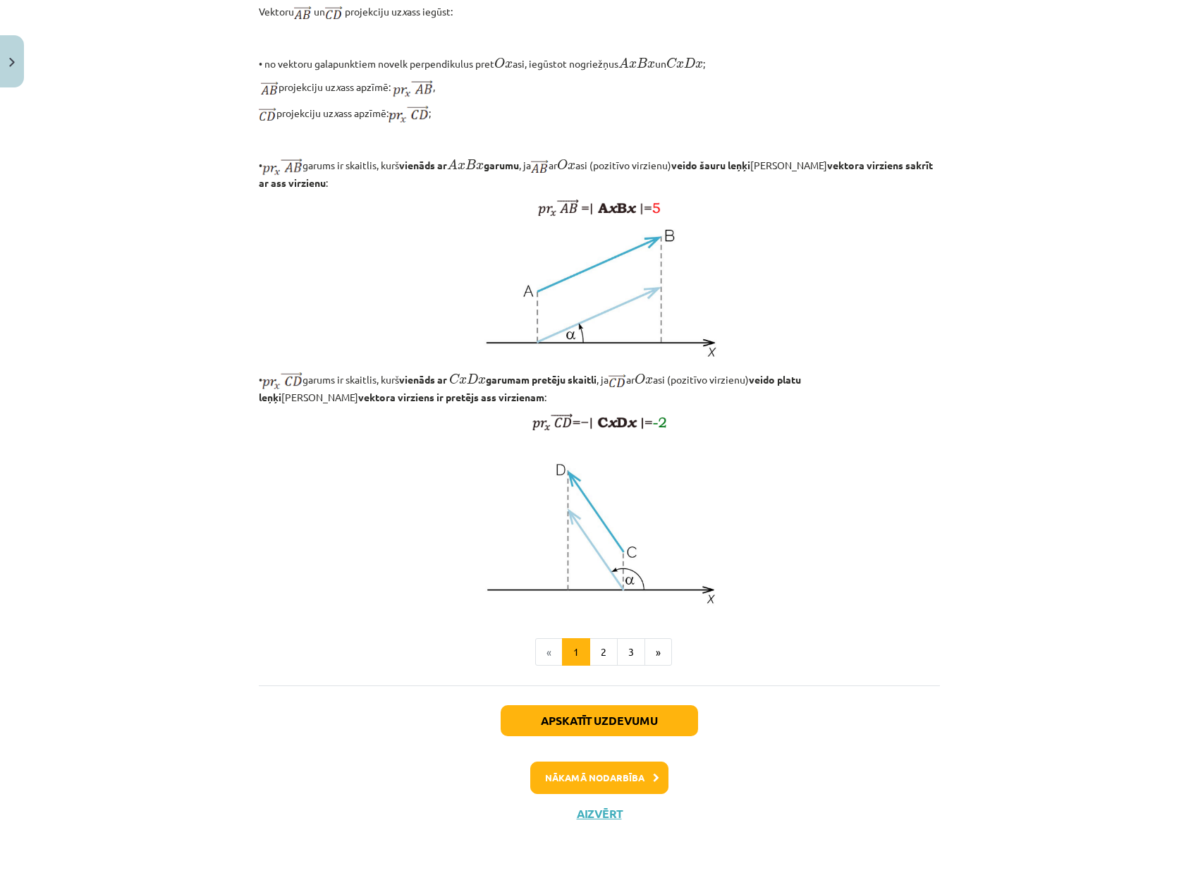
scroll to position [848, 0]
click at [655, 723] on button "Apskatīt uzdevumu" at bounding box center [599, 720] width 197 height 31
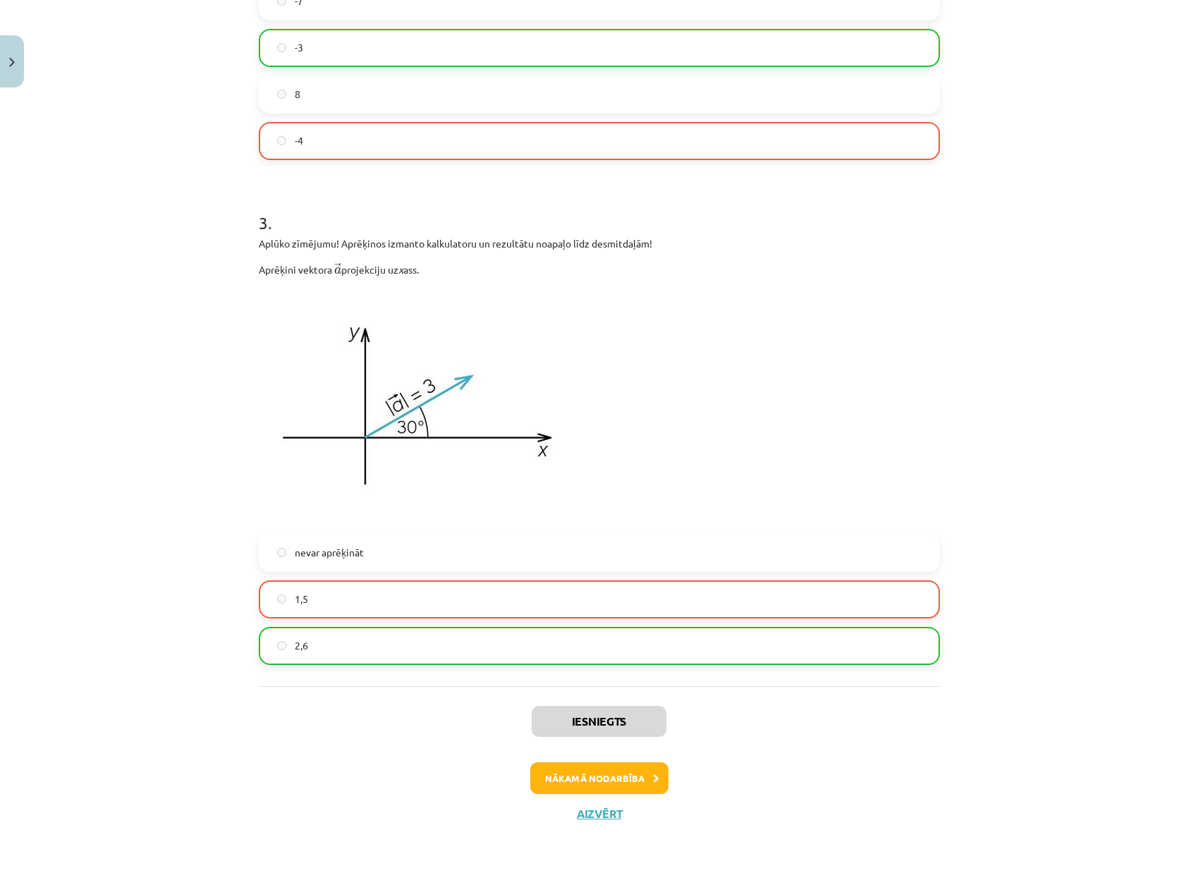
scroll to position [1200, 0]
click at [621, 779] on button "Nākamā nodarbība" at bounding box center [599, 778] width 138 height 32
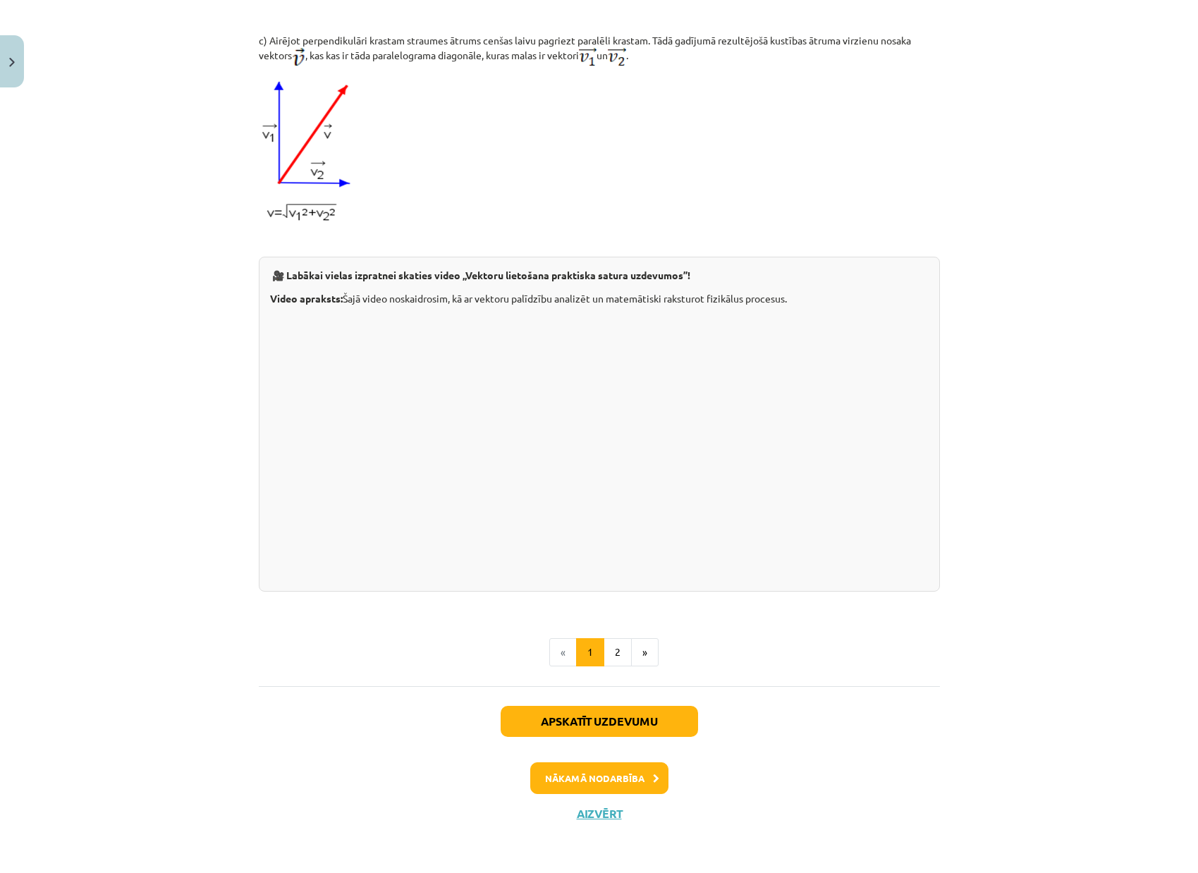
click at [631, 789] on button "Nākamā nodarbība" at bounding box center [599, 778] width 138 height 32
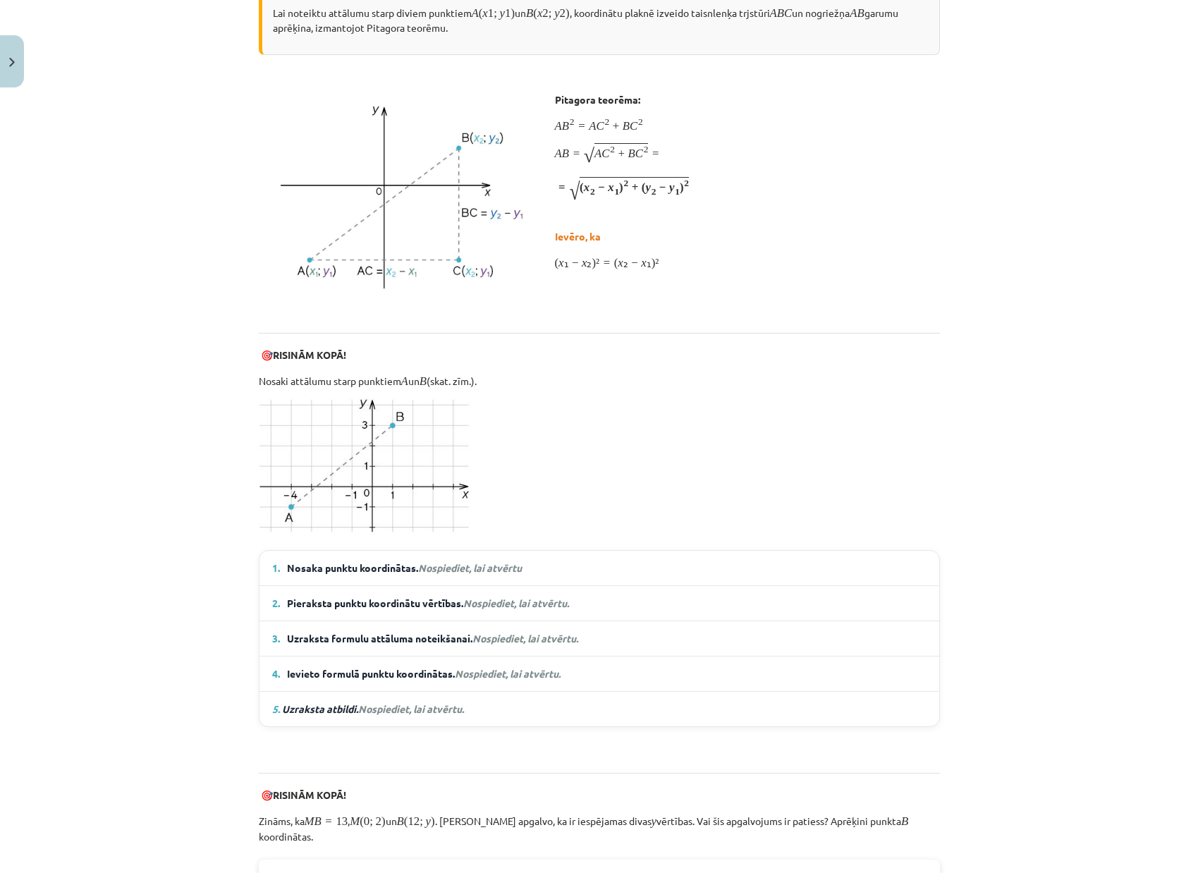
scroll to position [35, 0]
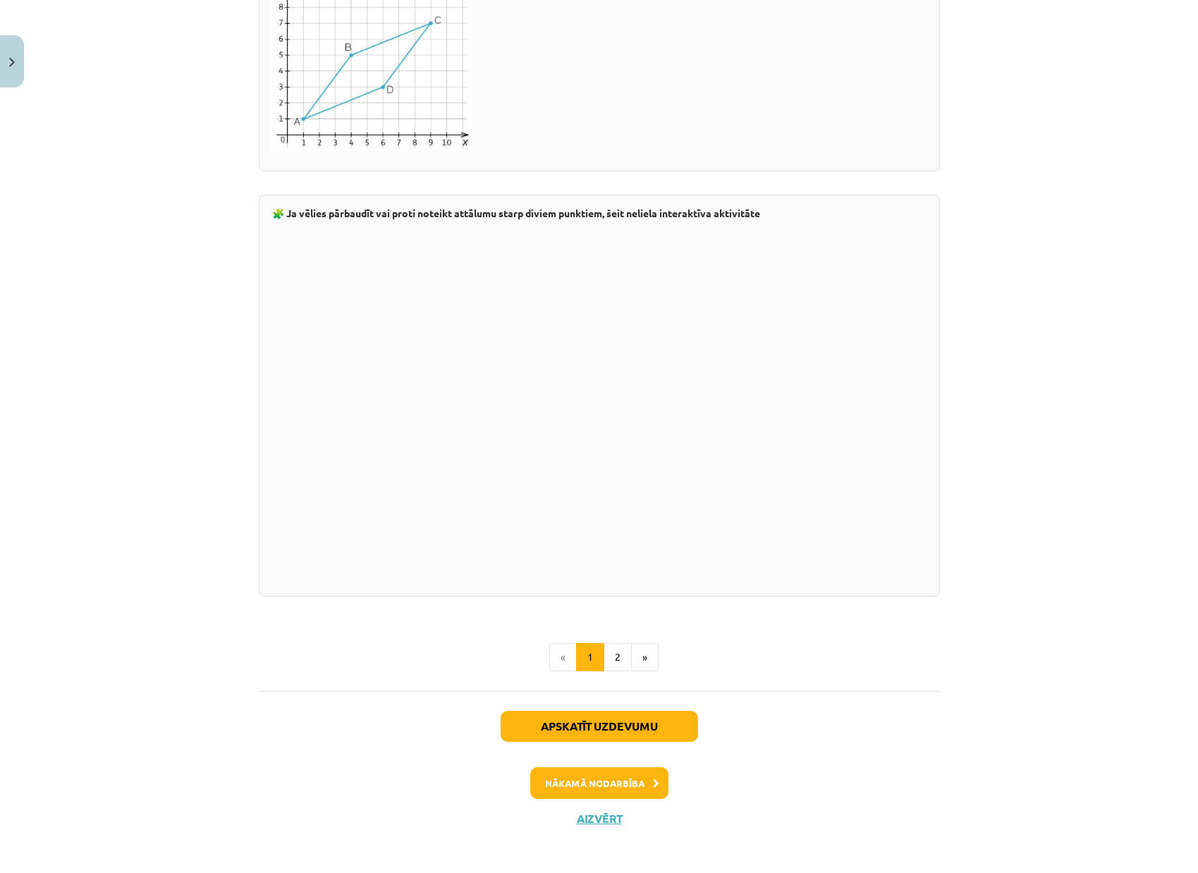
click at [659, 722] on button "Apskatīt uzdevumu" at bounding box center [599, 726] width 197 height 31
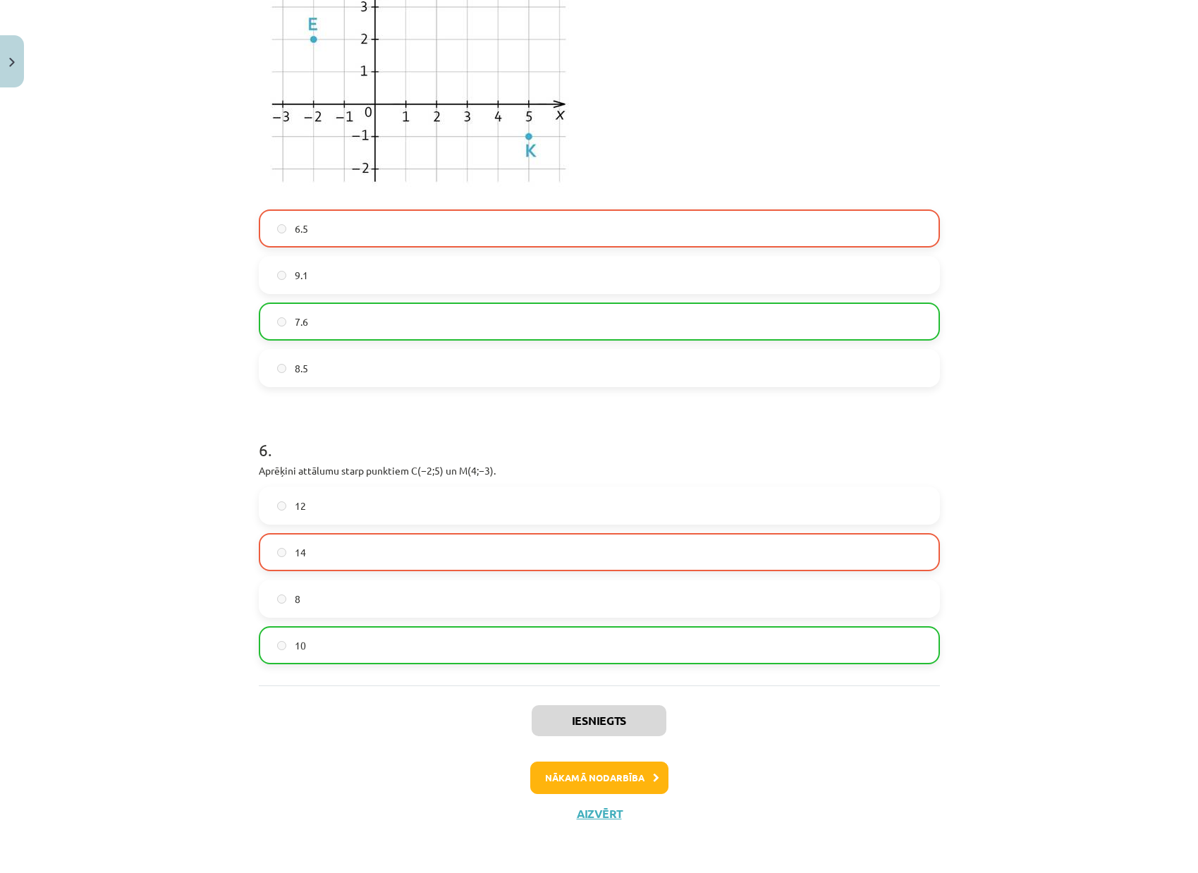
scroll to position [1522, 0]
click at [626, 782] on button "Nākamā nodarbība" at bounding box center [599, 778] width 138 height 32
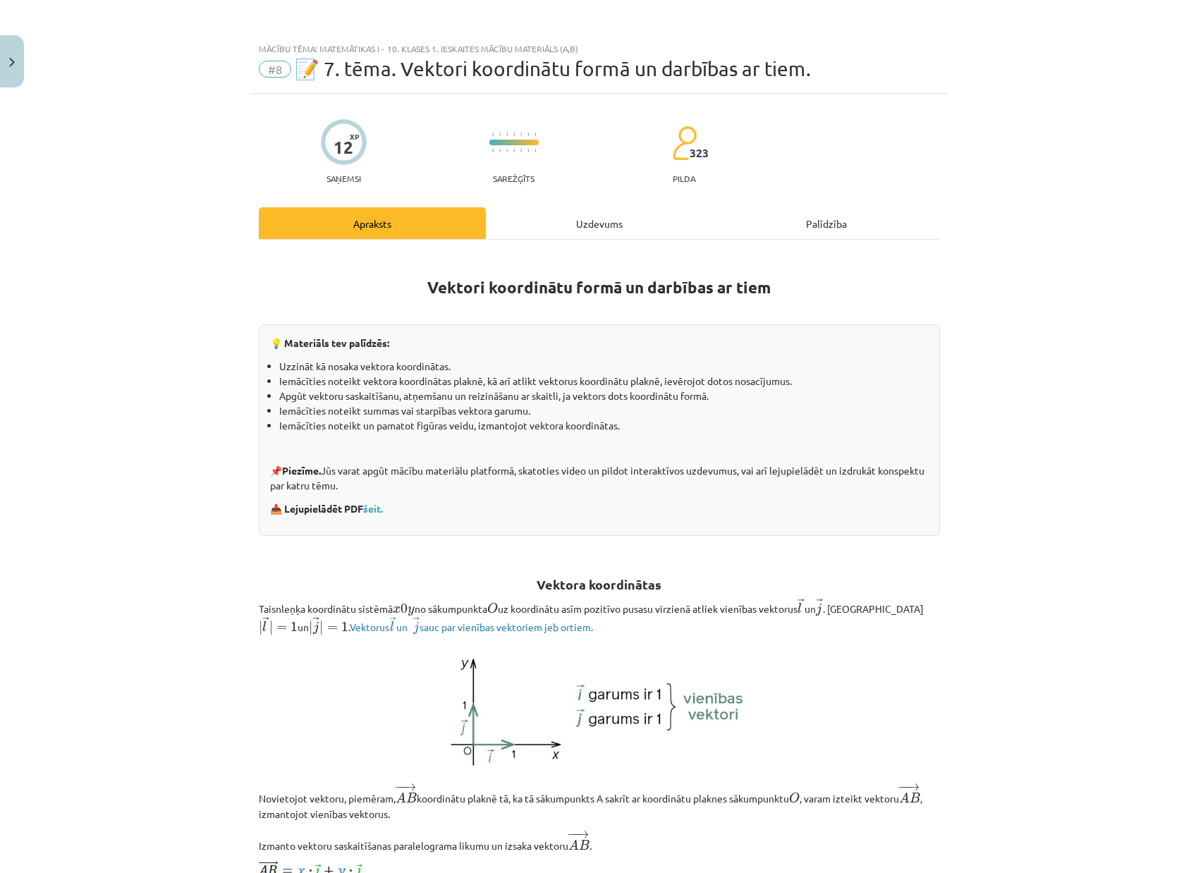
scroll to position [0, 0]
click at [391, 228] on div "Apraksts" at bounding box center [372, 223] width 227 height 32
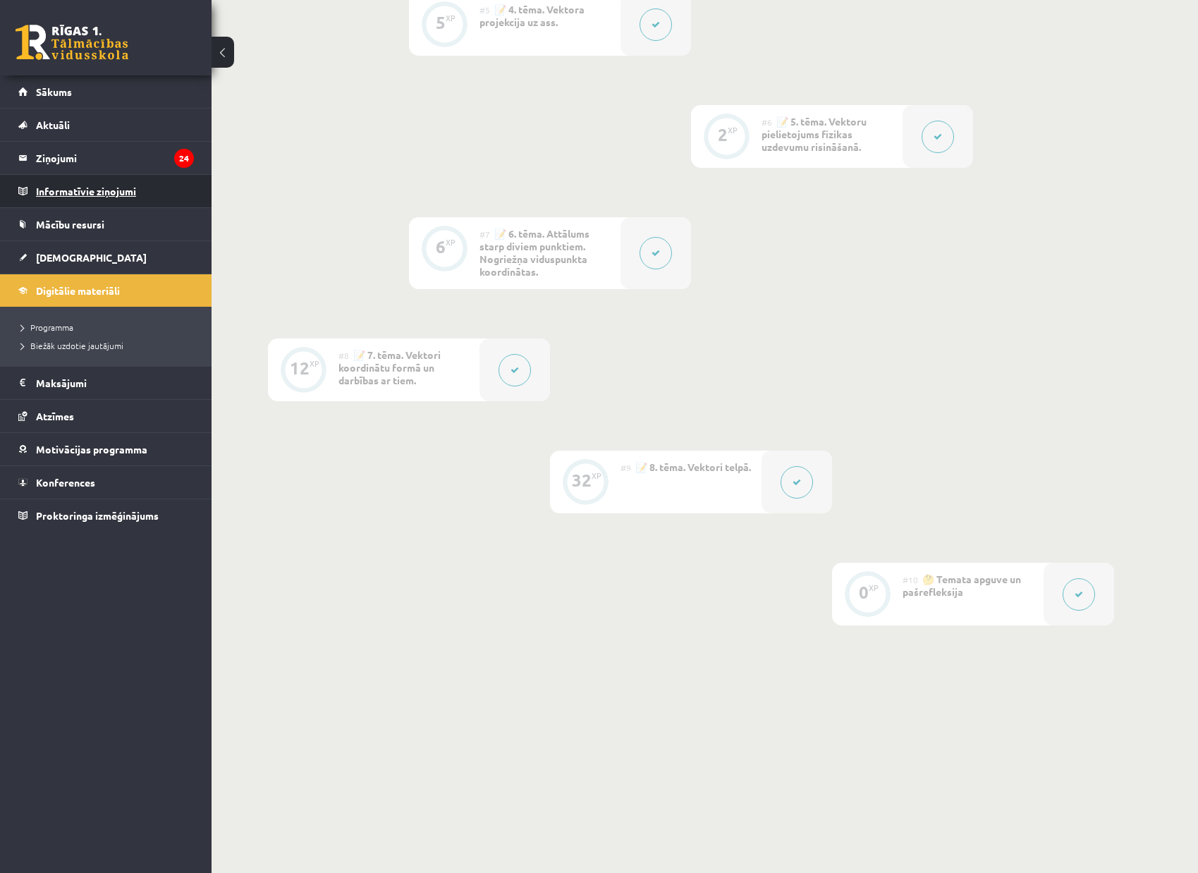
scroll to position [835, 0]
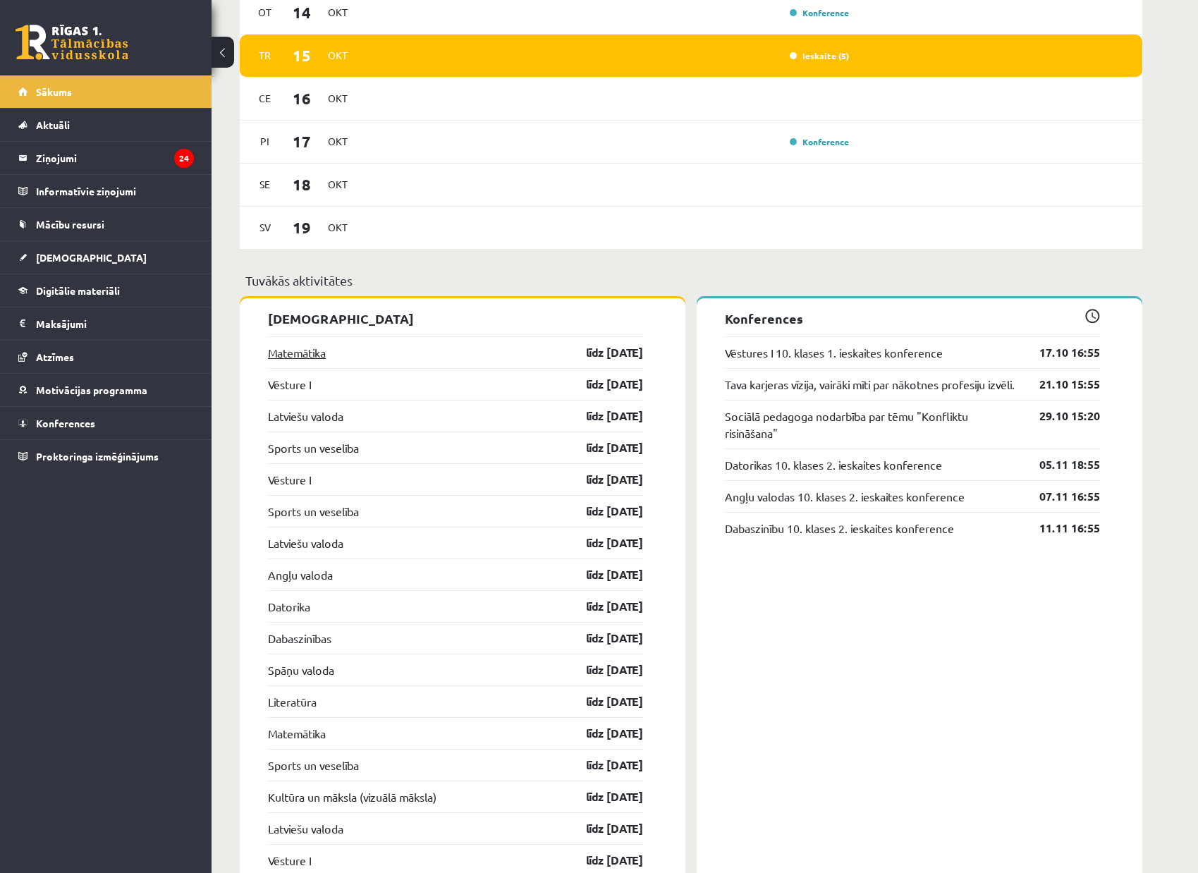
scroll to position [1004, 0]
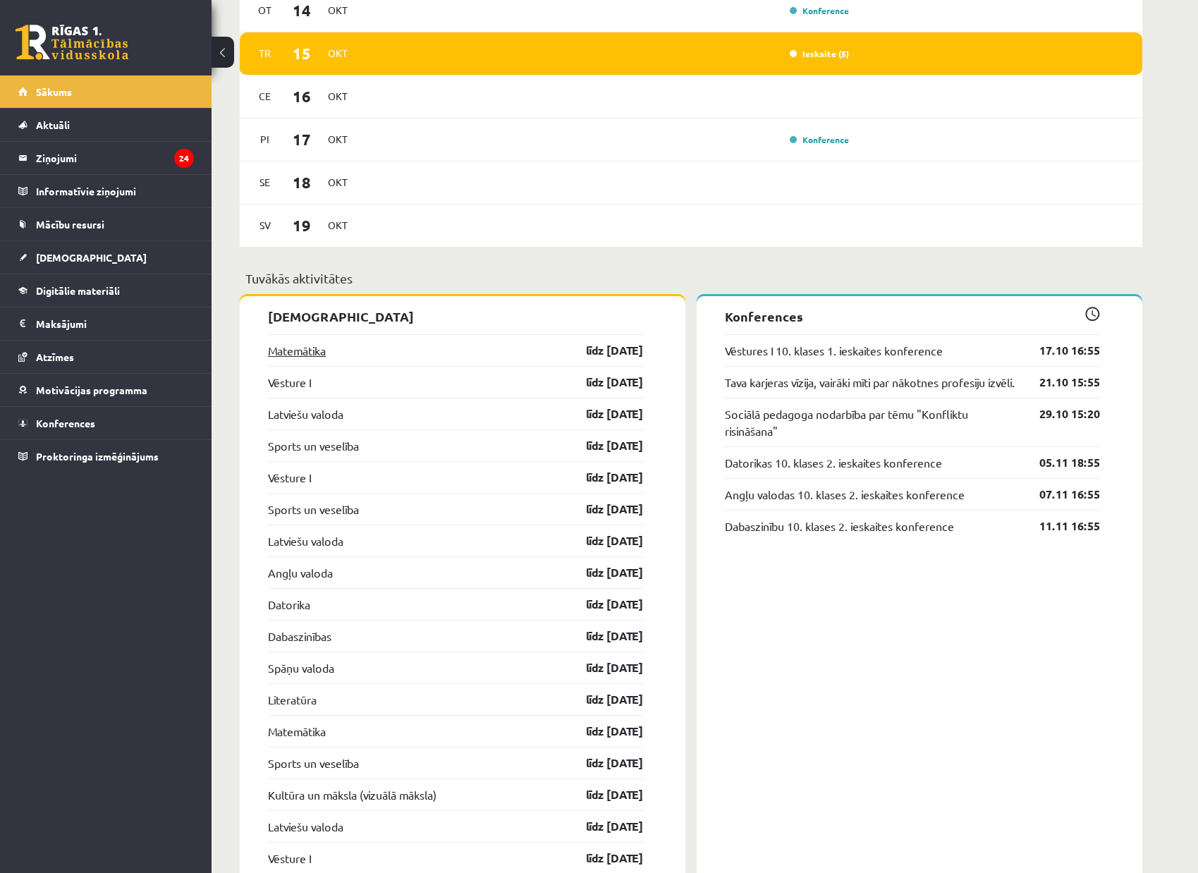
click at [309, 355] on link "Matemātika" at bounding box center [297, 350] width 58 height 17
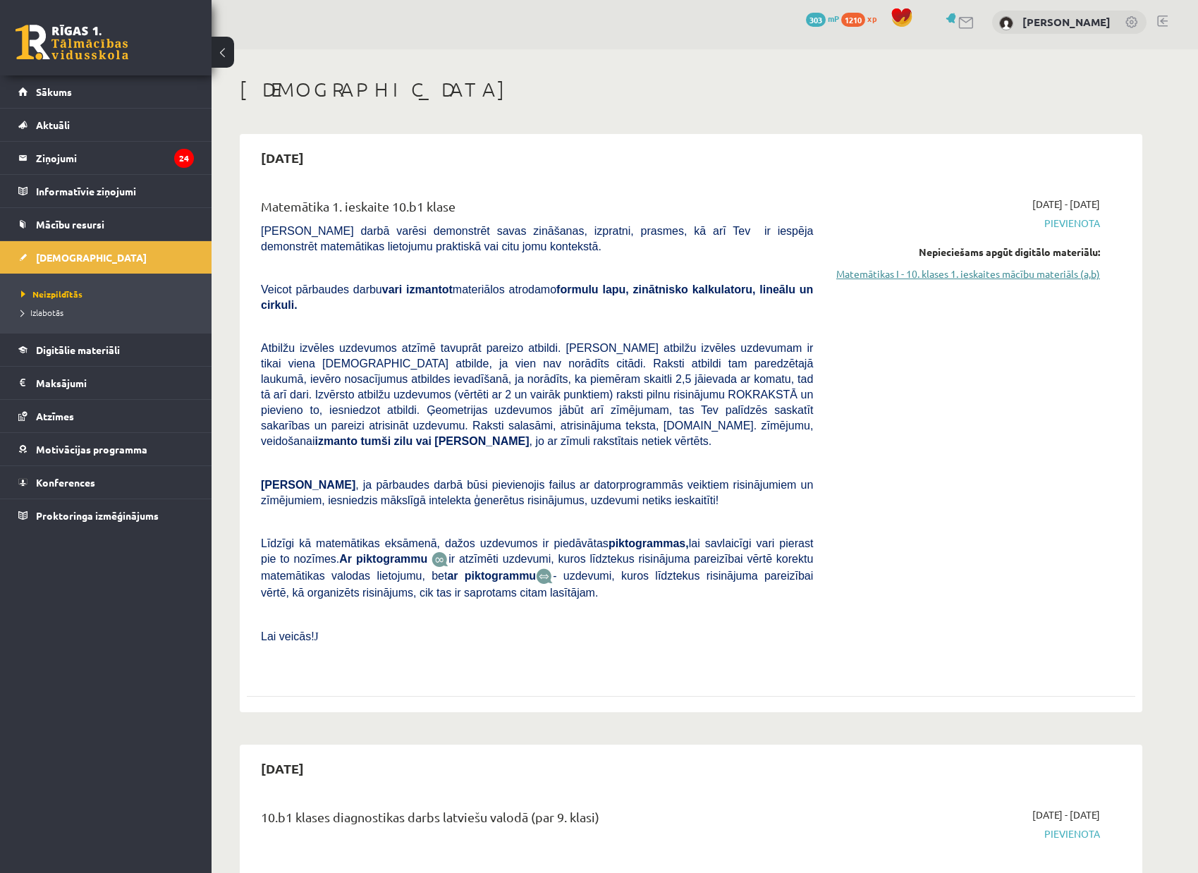
scroll to position [5, 1]
click at [949, 270] on link "Matemātikas I - 10. klases 1. ieskaites mācību materiāls (a,b)" at bounding box center [967, 274] width 266 height 15
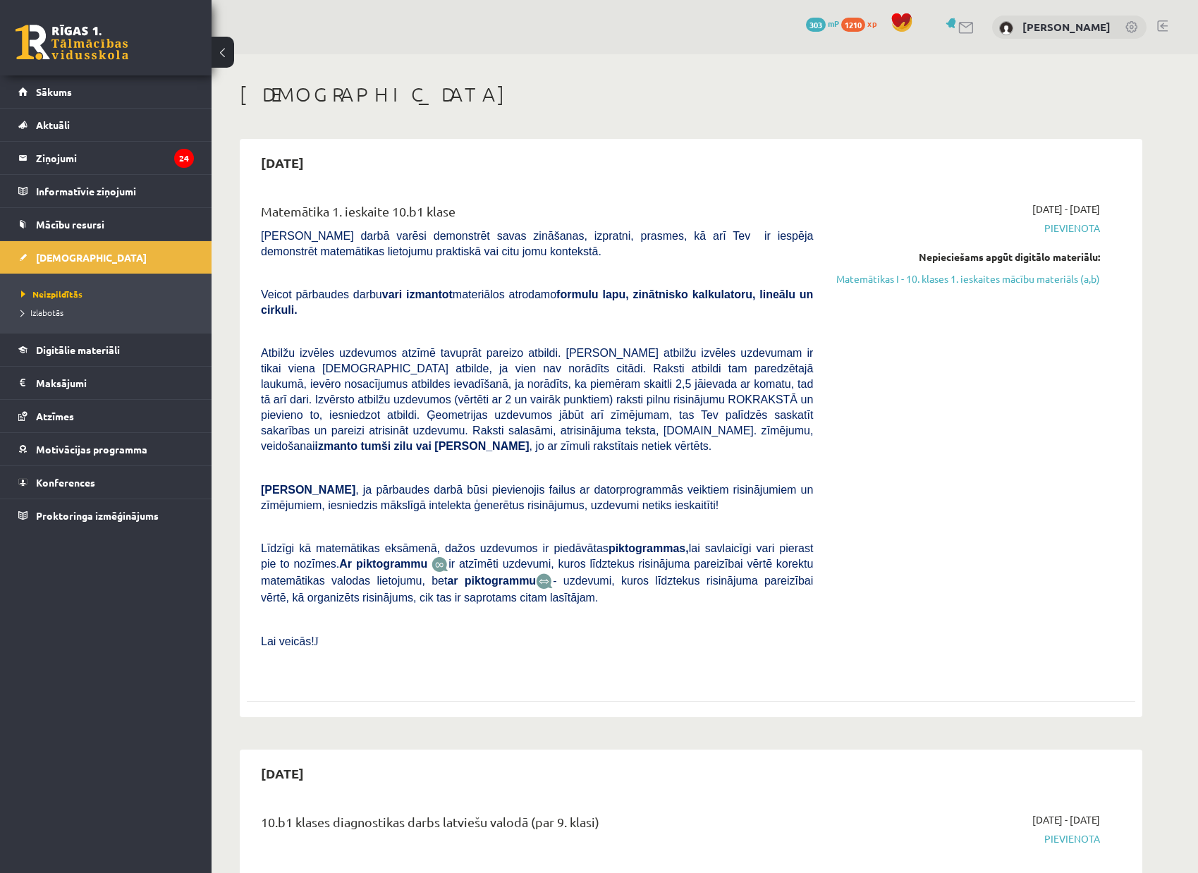
scroll to position [0, 0]
click at [1072, 224] on span "Pievienota" at bounding box center [967, 228] width 266 height 15
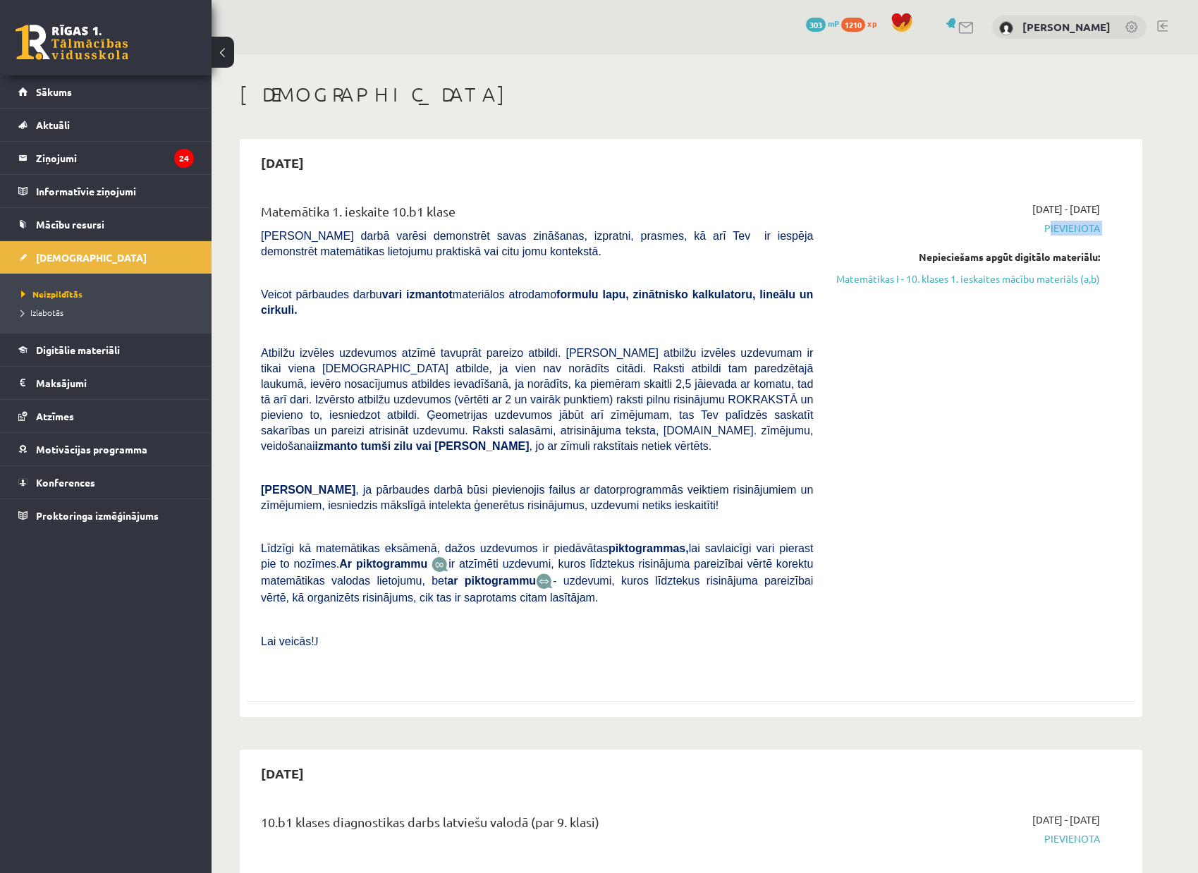
click at [1072, 224] on span "Pievienota" at bounding box center [967, 228] width 266 height 15
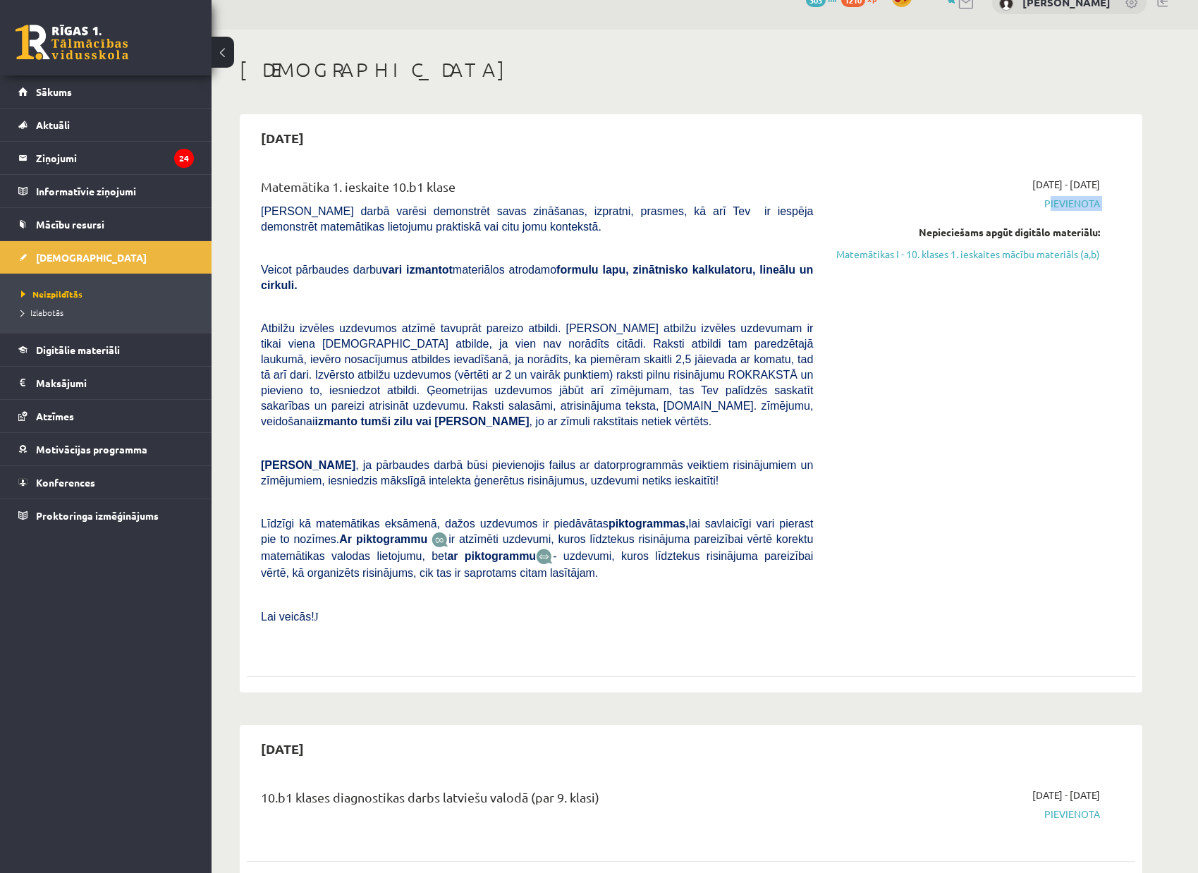
scroll to position [30, 0]
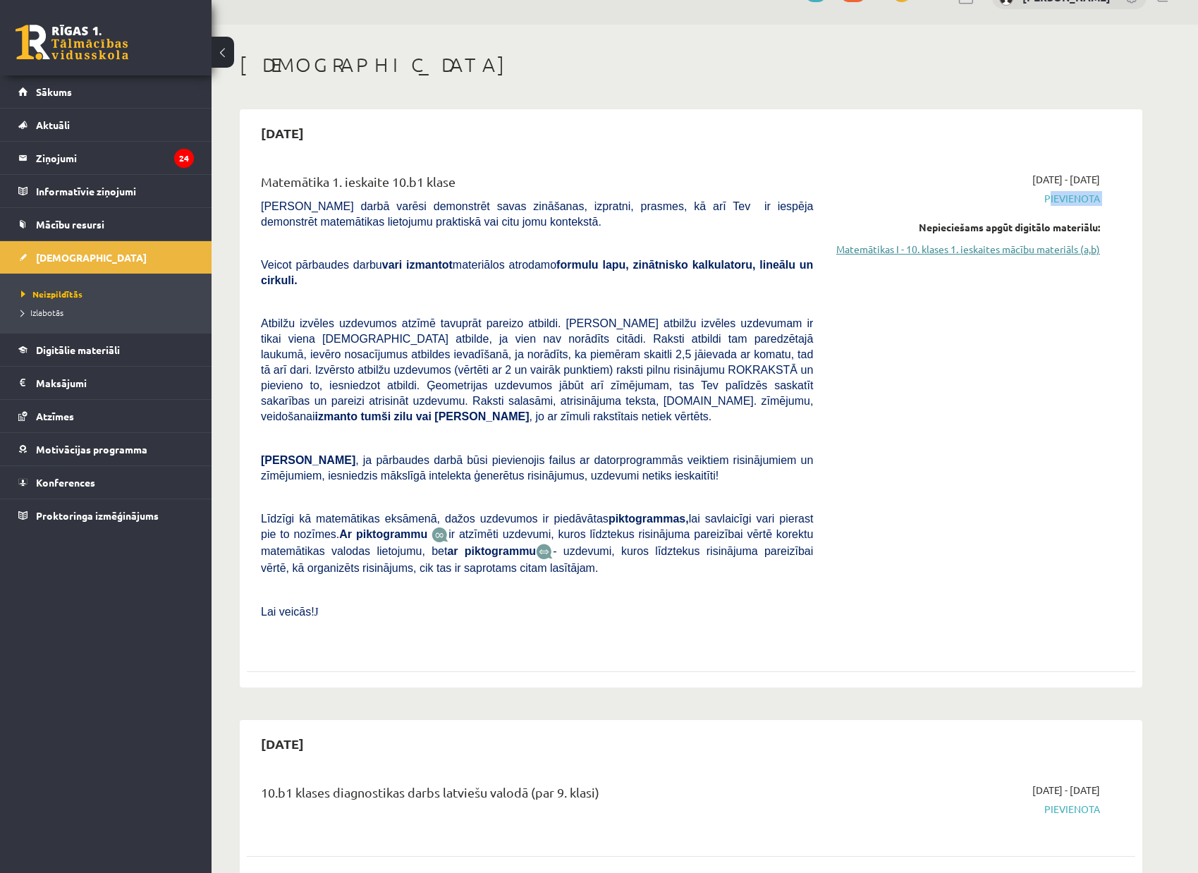
click at [882, 248] on link "Matemātikas I - 10. klases 1. ieskaites mācību materiāls (a,b)" at bounding box center [967, 249] width 266 height 15
click at [942, 252] on link "Matemātikas I - 10. klases 1. ieskaites mācību materiāls (a,b)" at bounding box center [967, 249] width 266 height 15
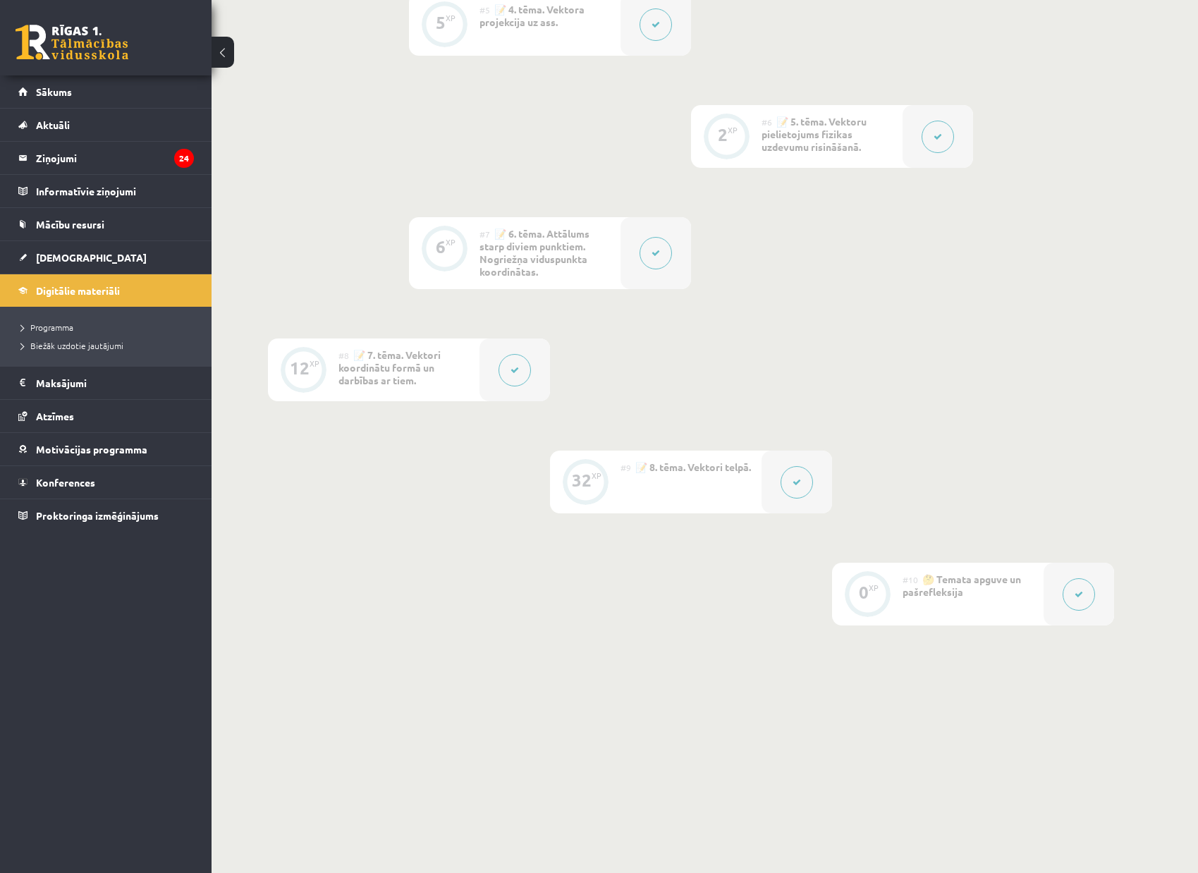
scroll to position [835, 0]
click at [583, 492] on div "32 XP" at bounding box center [585, 481] width 42 height 42
click at [587, 493] on div "32 XP" at bounding box center [585, 481] width 42 height 42
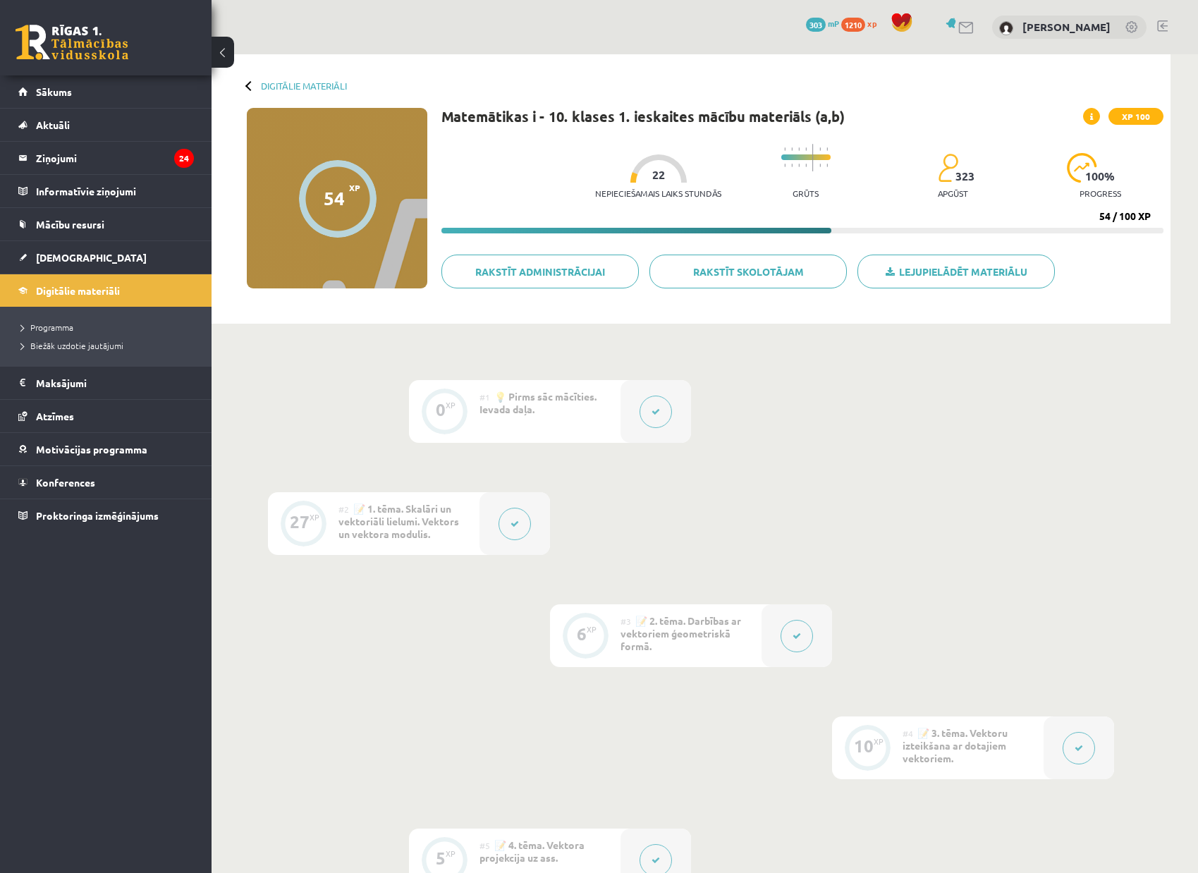
scroll to position [0, 0]
click at [415, 202] on div "54 XP XP 100" at bounding box center [337, 198] width 181 height 181
drag, startPoint x: 238, startPoint y: 203, endPoint x: 250, endPoint y: 220, distance: 20.3
click at [238, 204] on div "54 XP XP 100 54 / 100 XP Matemātikas i - 10. klases 1. ieskaites mācību materiā…" at bounding box center [691, 212] width 945 height 209
click at [66, 80] on link "Sākums" at bounding box center [106, 91] width 176 height 32
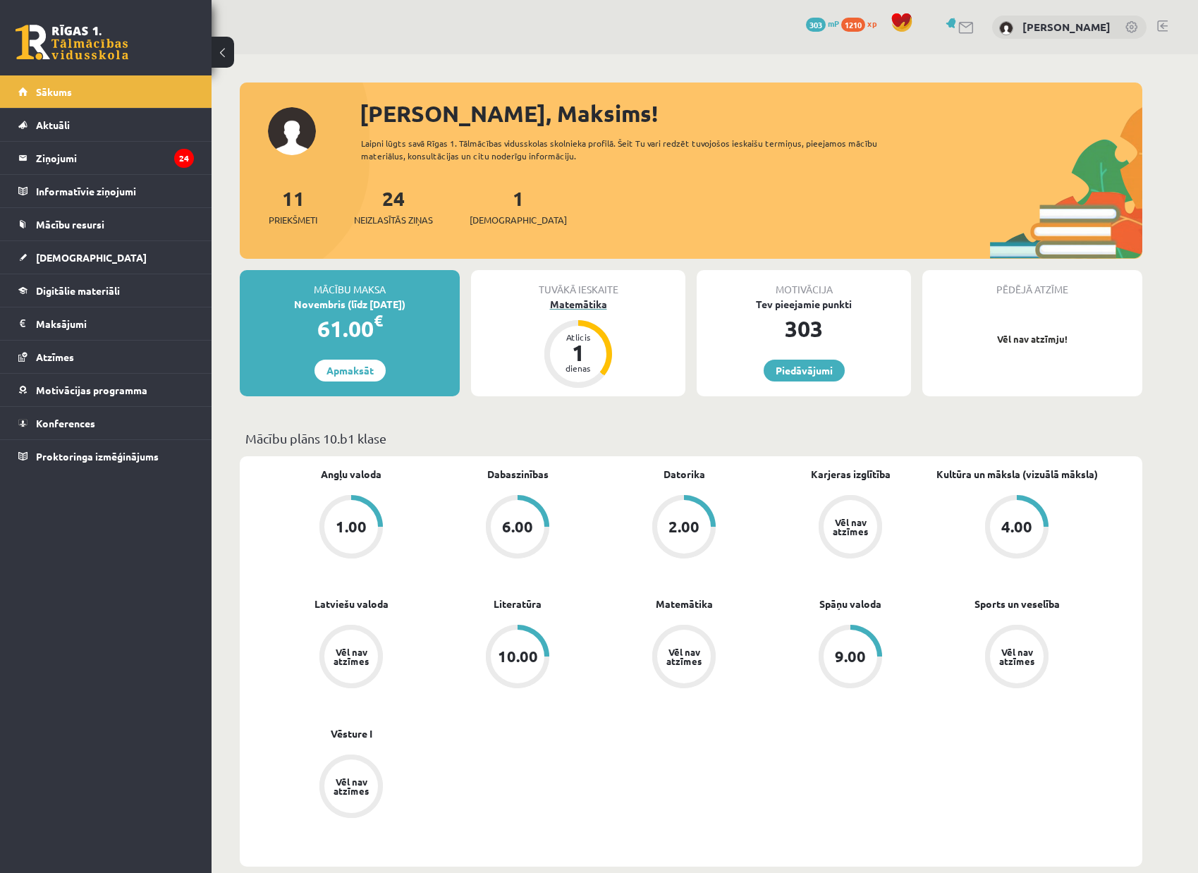
click at [584, 358] on div "1" at bounding box center [578, 352] width 42 height 23
click at [97, 93] on link "Sākums" at bounding box center [106, 91] width 176 height 32
click at [305, 195] on link "11 Priekšmeti" at bounding box center [293, 206] width 49 height 42
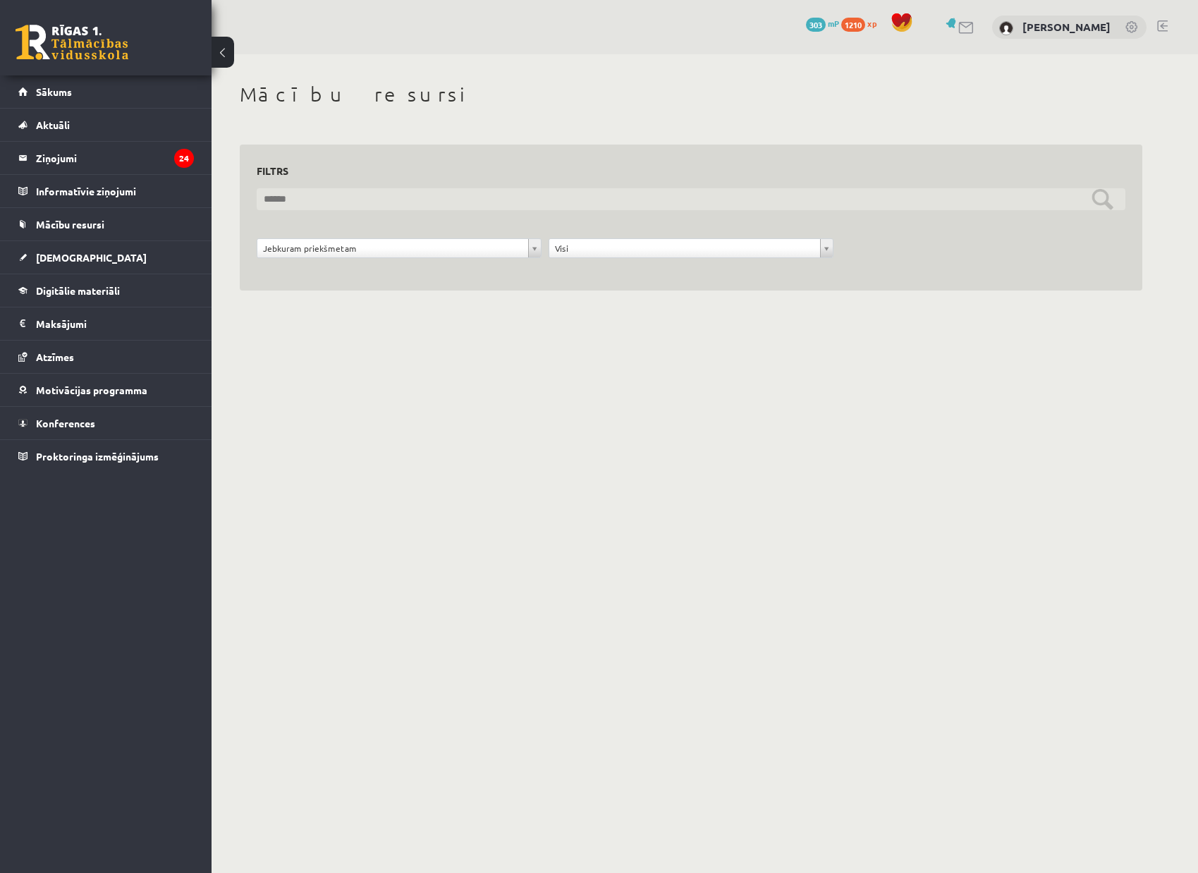
click at [305, 195] on input "text" at bounding box center [691, 199] width 869 height 22
